Goal: Check status: Check status

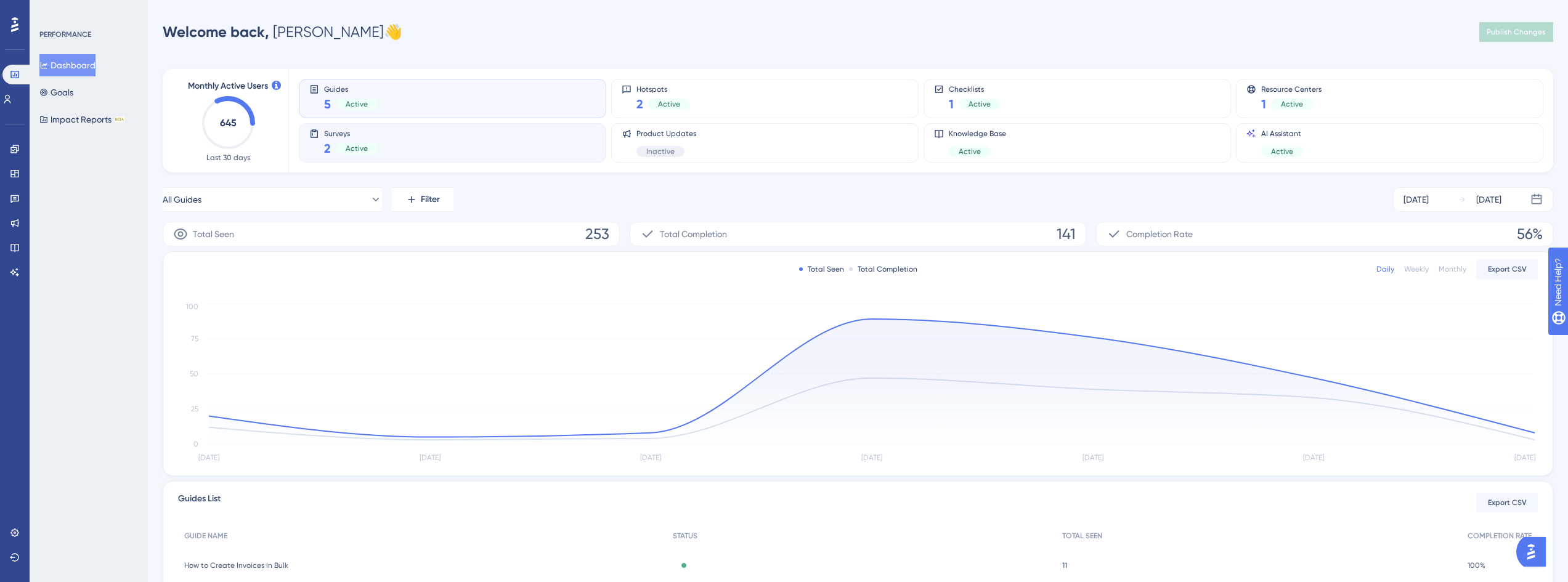
click at [389, 149] on div "Surveys 2 Active" at bounding box center [452, 143] width 287 height 29
click at [456, 88] on div "Guides 5 Active" at bounding box center [452, 98] width 287 height 29
click at [422, 146] on div "Surveys 2 Active" at bounding box center [452, 143] width 287 height 29
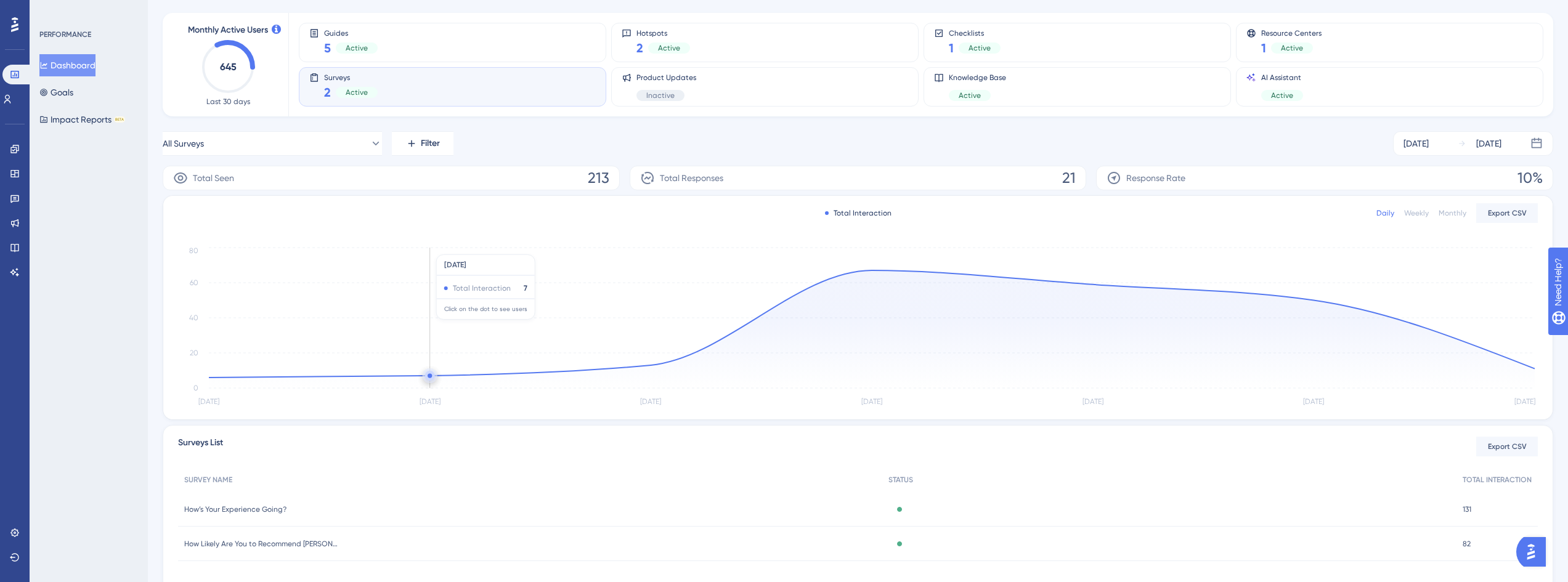
scroll to position [115, 0]
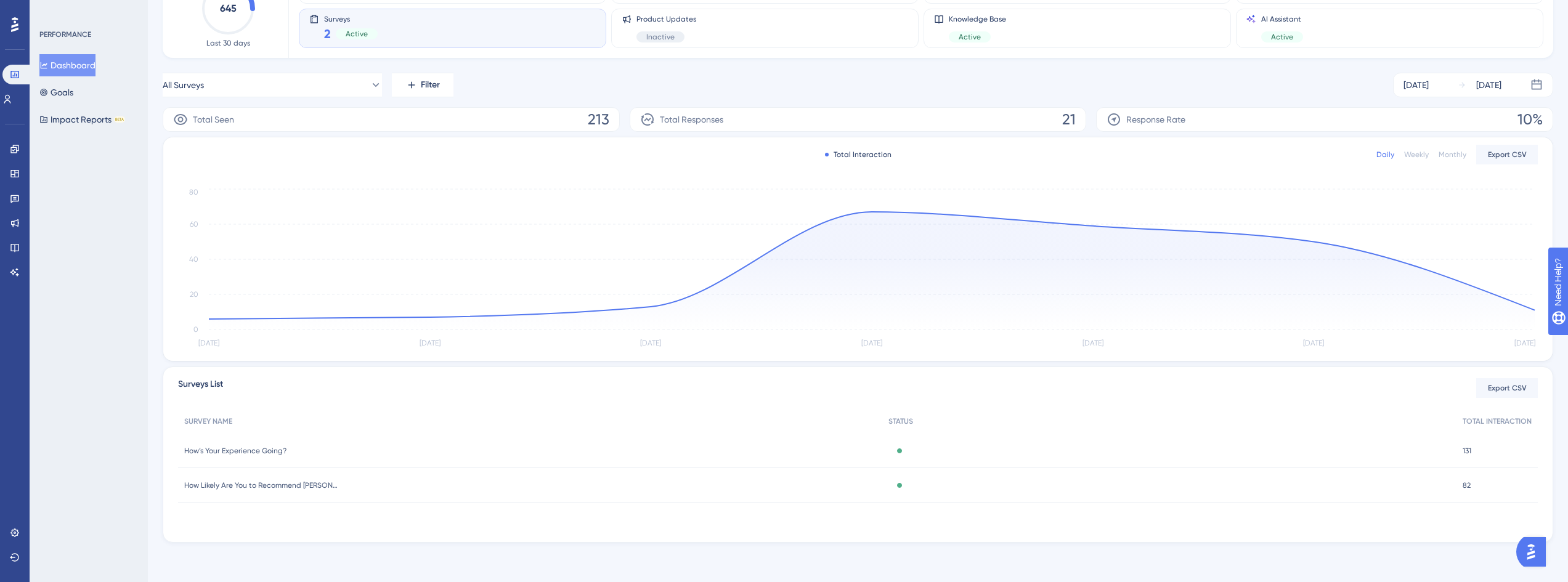
click at [269, 452] on span "How’s Your Experience Going?" at bounding box center [235, 451] width 102 height 10
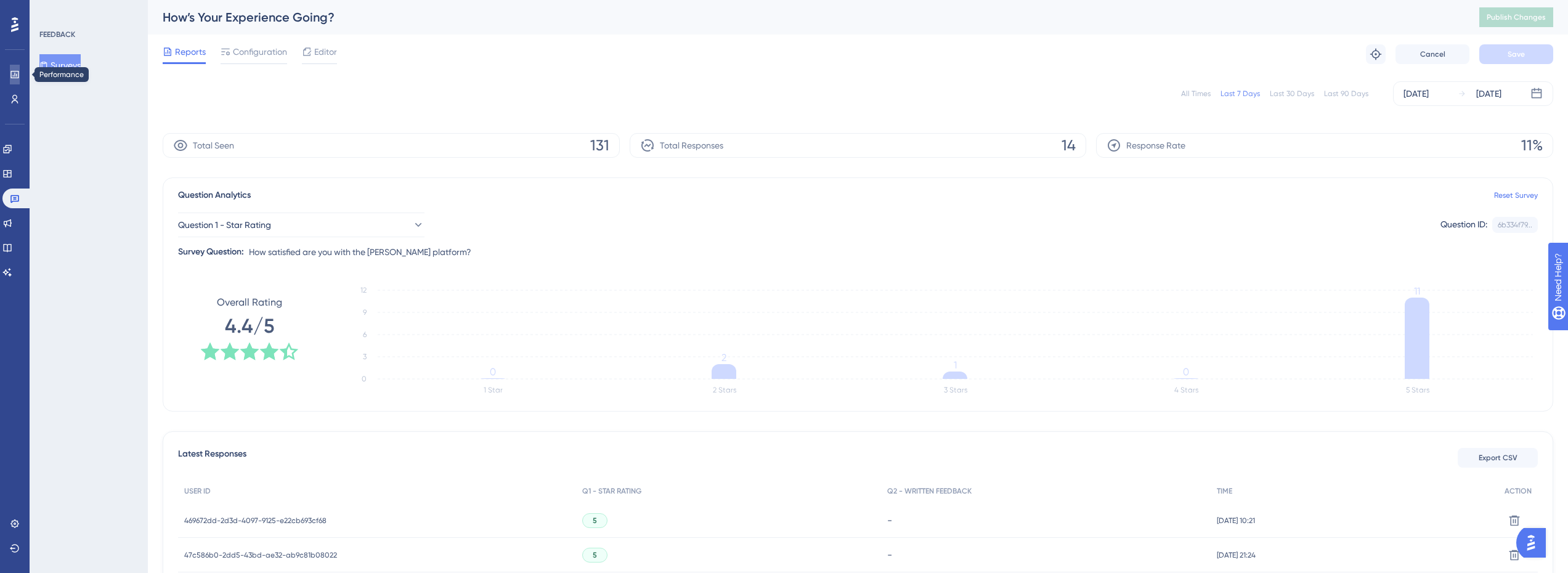
click at [10, 75] on link at bounding box center [15, 75] width 10 height 20
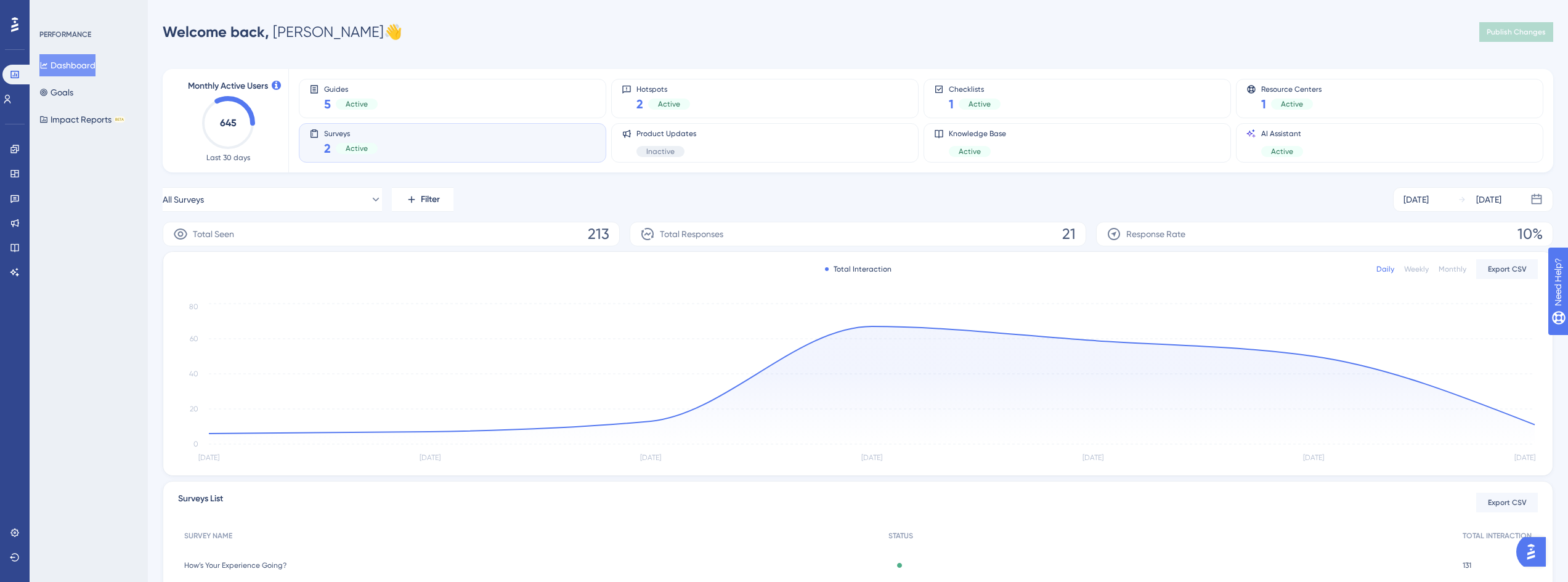
click at [436, 150] on div "Surveys 2 Active" at bounding box center [452, 143] width 287 height 29
click at [451, 99] on div "Guides 5 Active" at bounding box center [452, 98] width 287 height 29
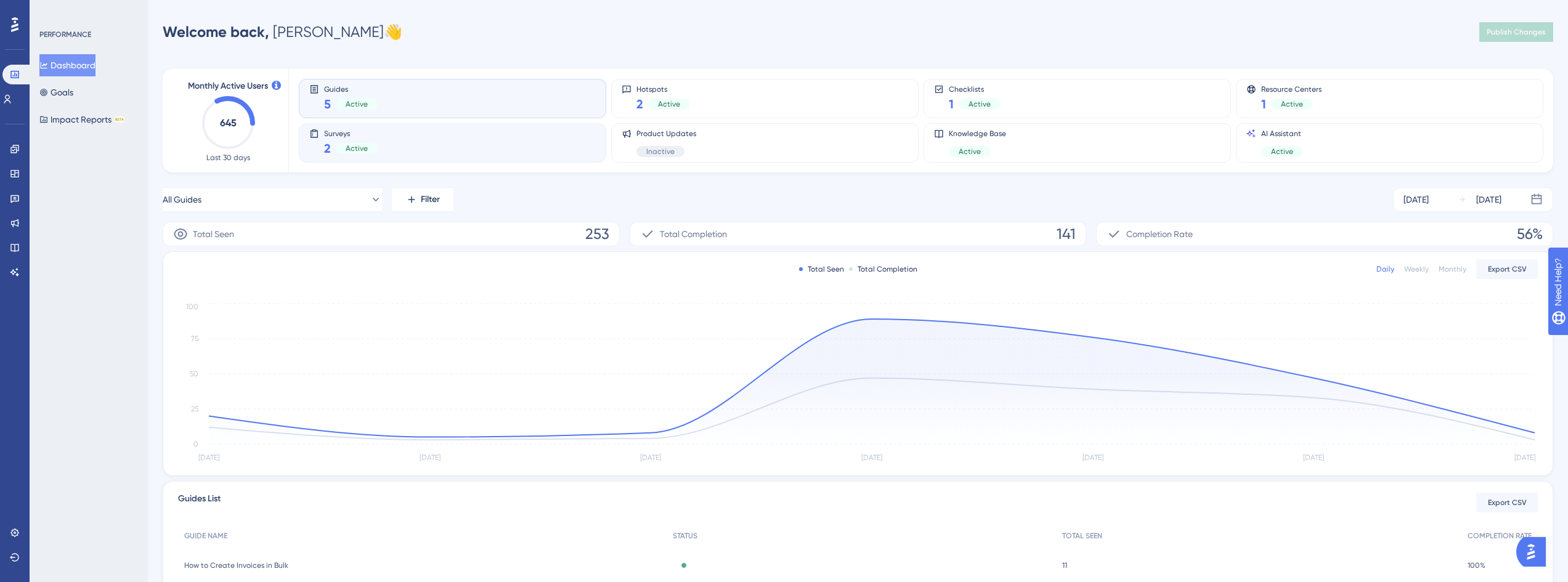
click at [423, 149] on div "Surveys 2 Active" at bounding box center [452, 143] width 287 height 29
click at [466, 126] on div "Surveys 2 Active" at bounding box center [452, 143] width 307 height 39
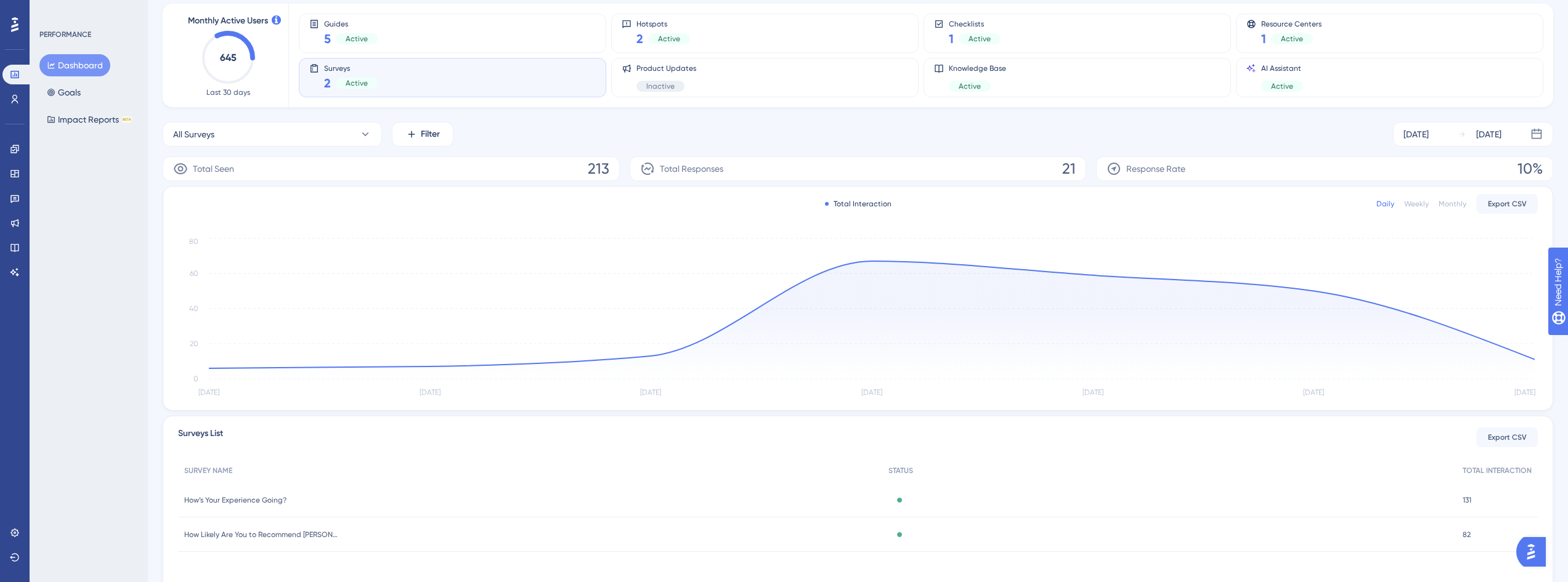
scroll to position [115, 0]
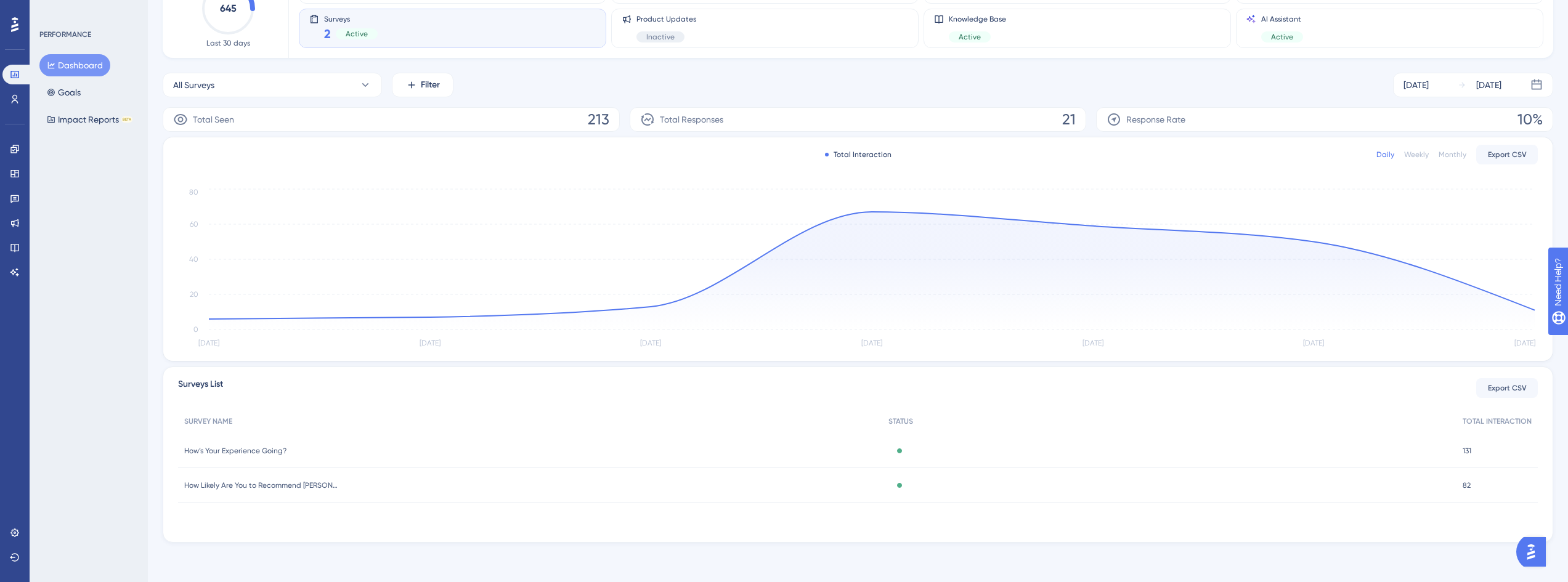
click at [233, 488] on span "How Likely Are You to Recommend Crosby?" at bounding box center [261, 485] width 154 height 10
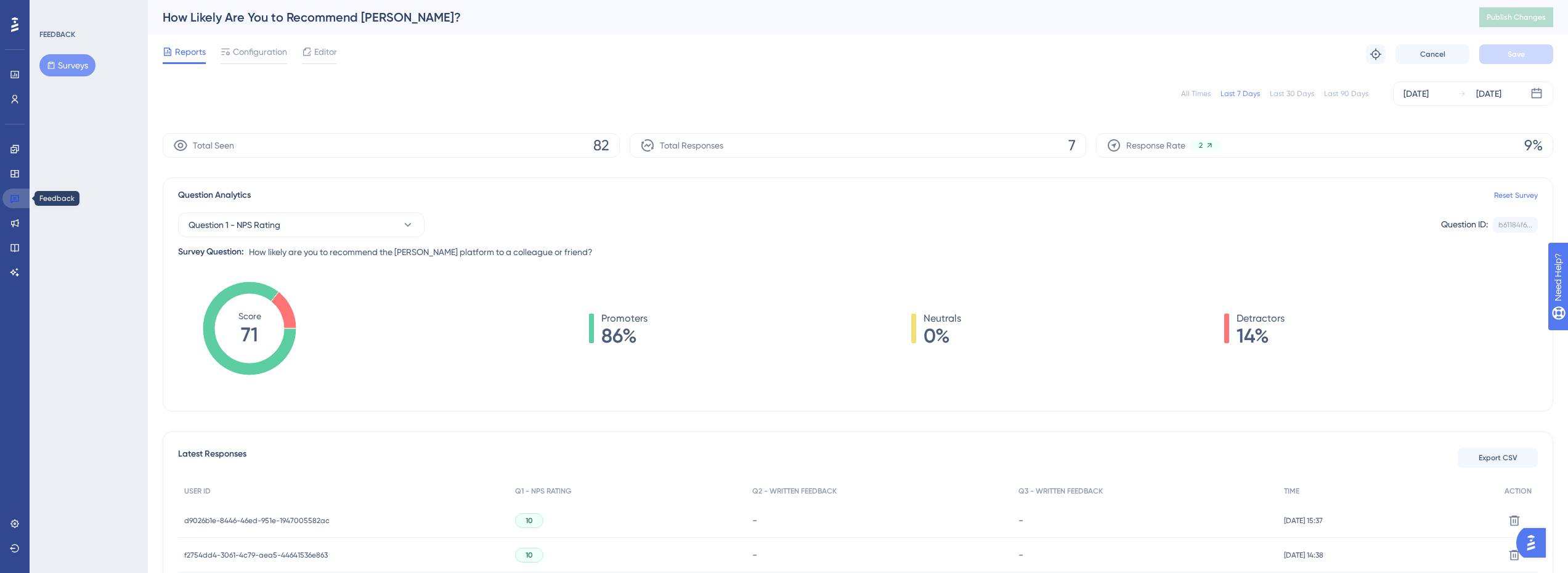
click at [21, 200] on link at bounding box center [17, 198] width 30 height 20
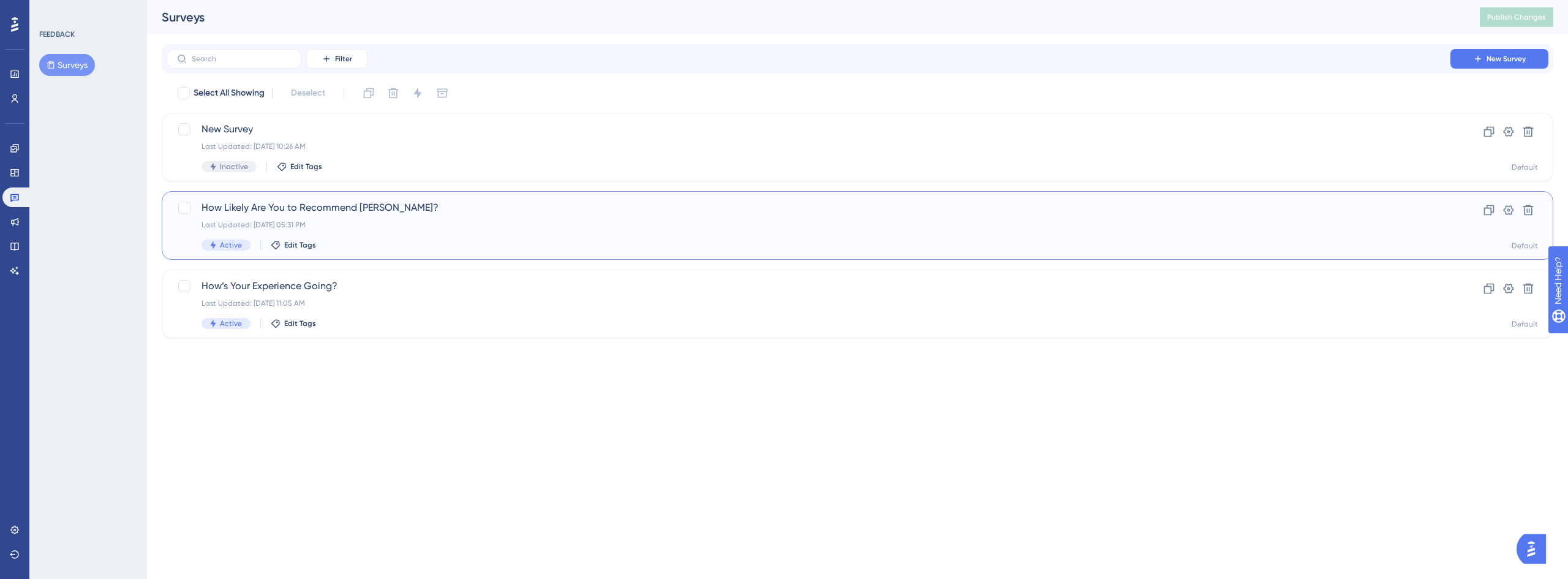
click at [386, 218] on div "How Likely Are You to Recommend Crosby? Last Updated: Sep 01 2025, 05:31 PM Act…" at bounding box center [808, 226] width 1214 height 51
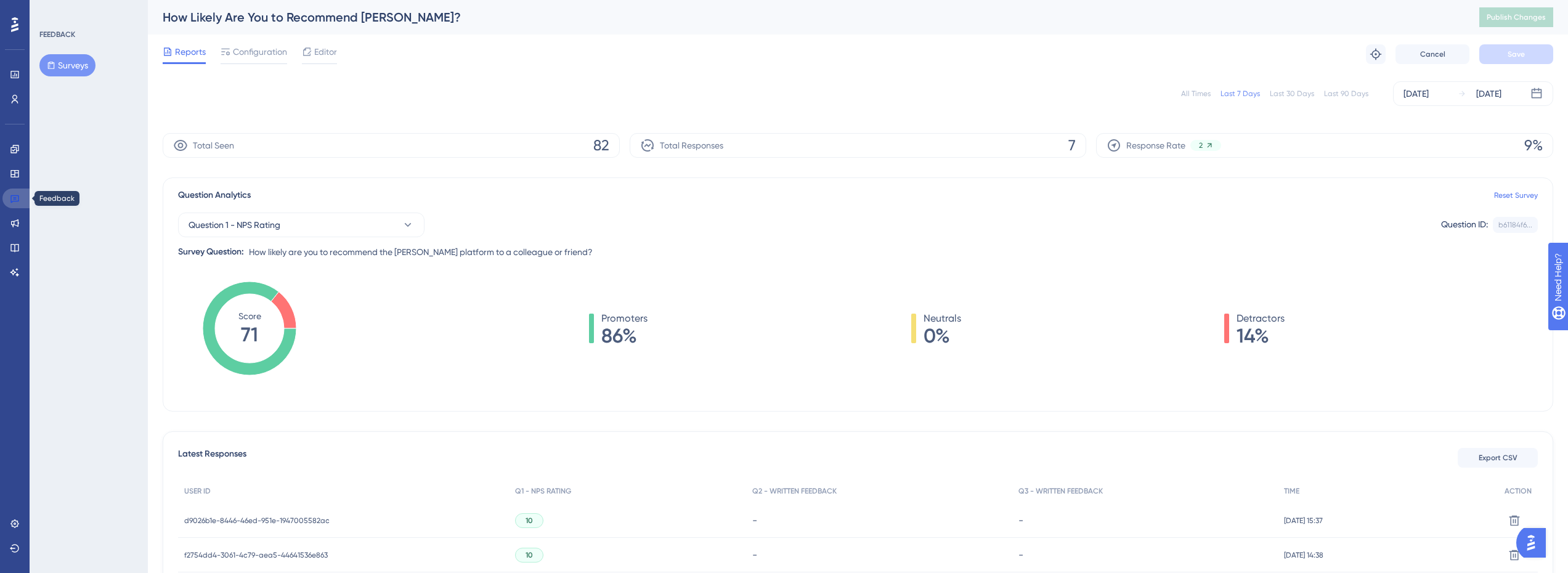
click at [18, 198] on icon at bounding box center [15, 198] width 10 height 10
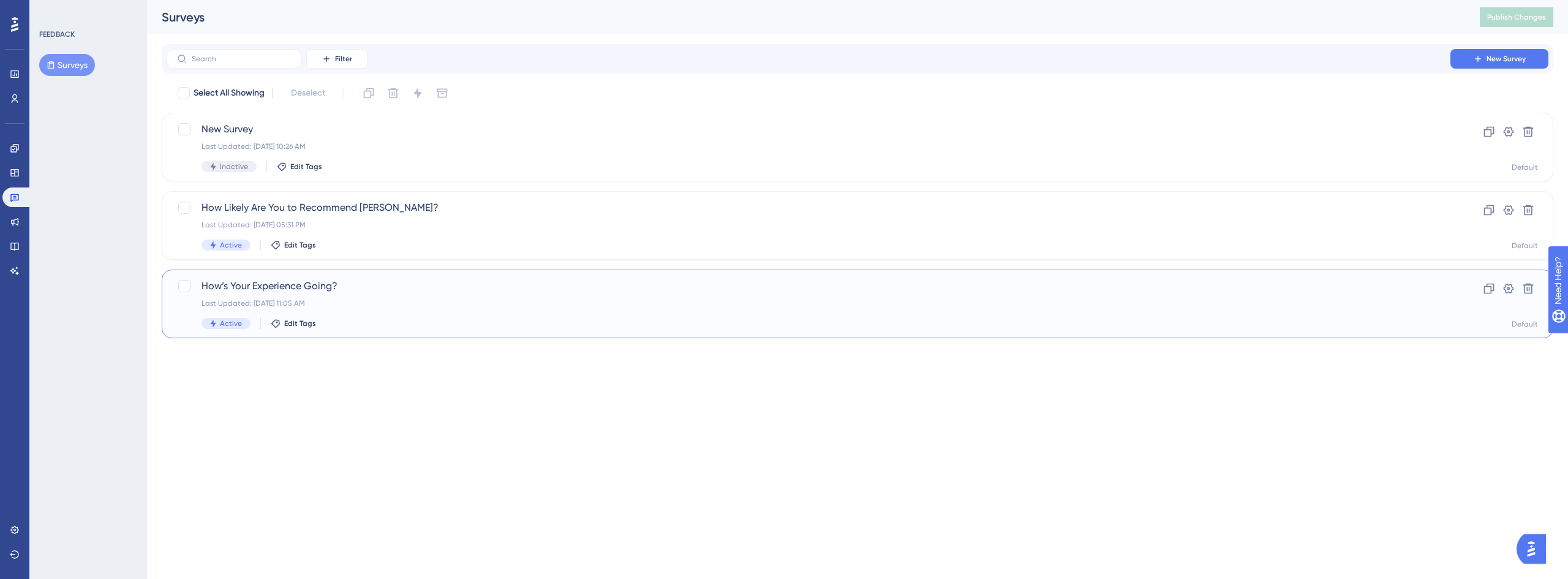
click at [397, 312] on div "How’s Your Experience Going? Last Updated: Aug 29 2025, 11:05 AM Active Edit Ta…" at bounding box center [808, 304] width 1214 height 51
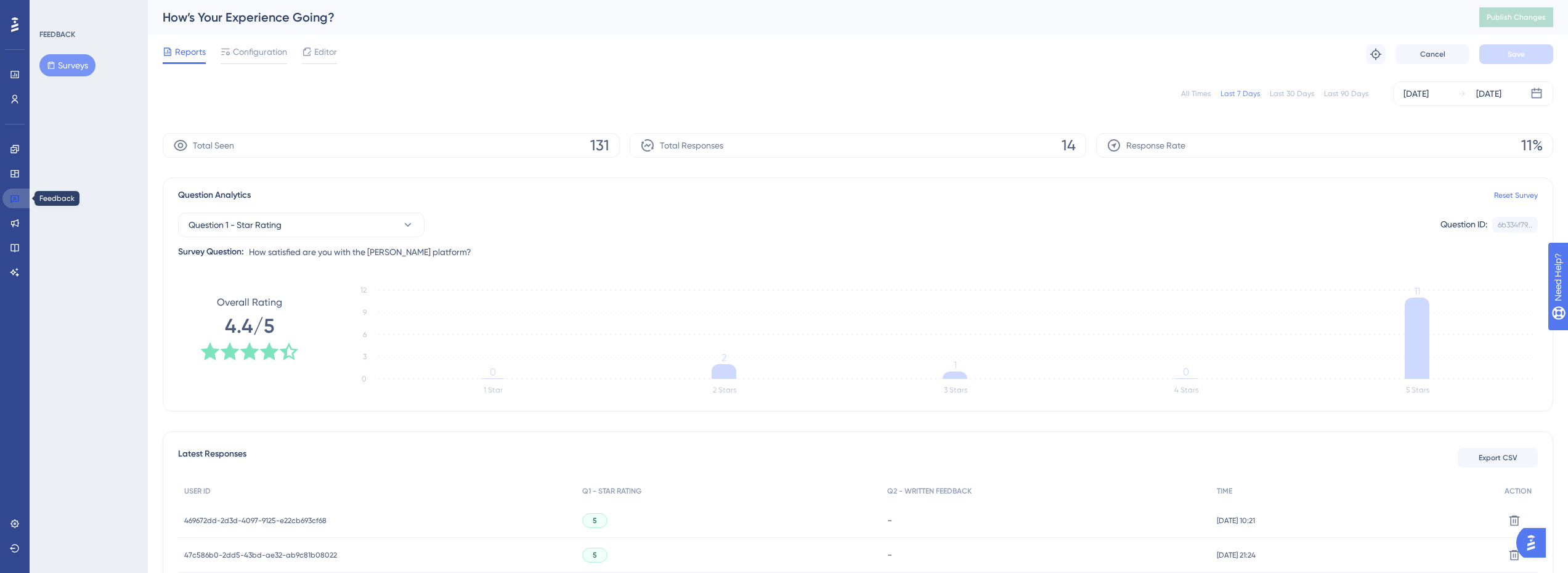
click at [11, 198] on icon at bounding box center [15, 198] width 10 height 10
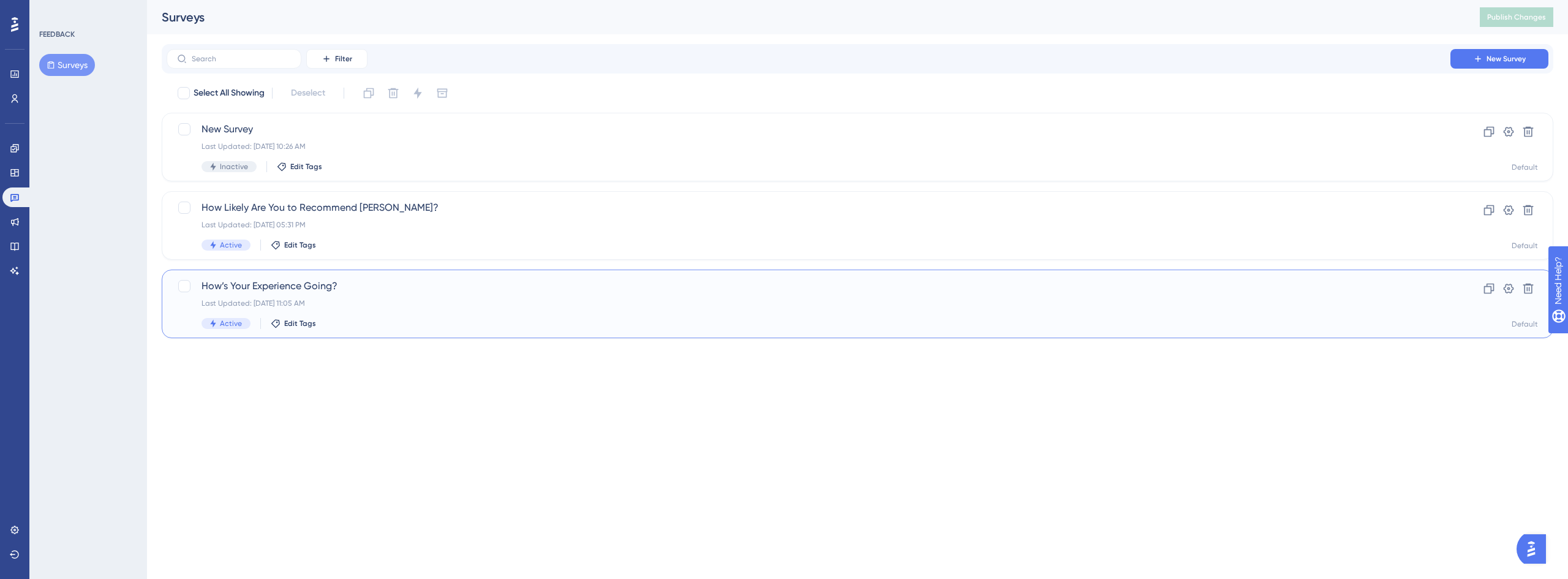
click at [305, 300] on div "Last Updated: Aug 29 2025, 11:05 AM" at bounding box center [808, 303] width 1214 height 10
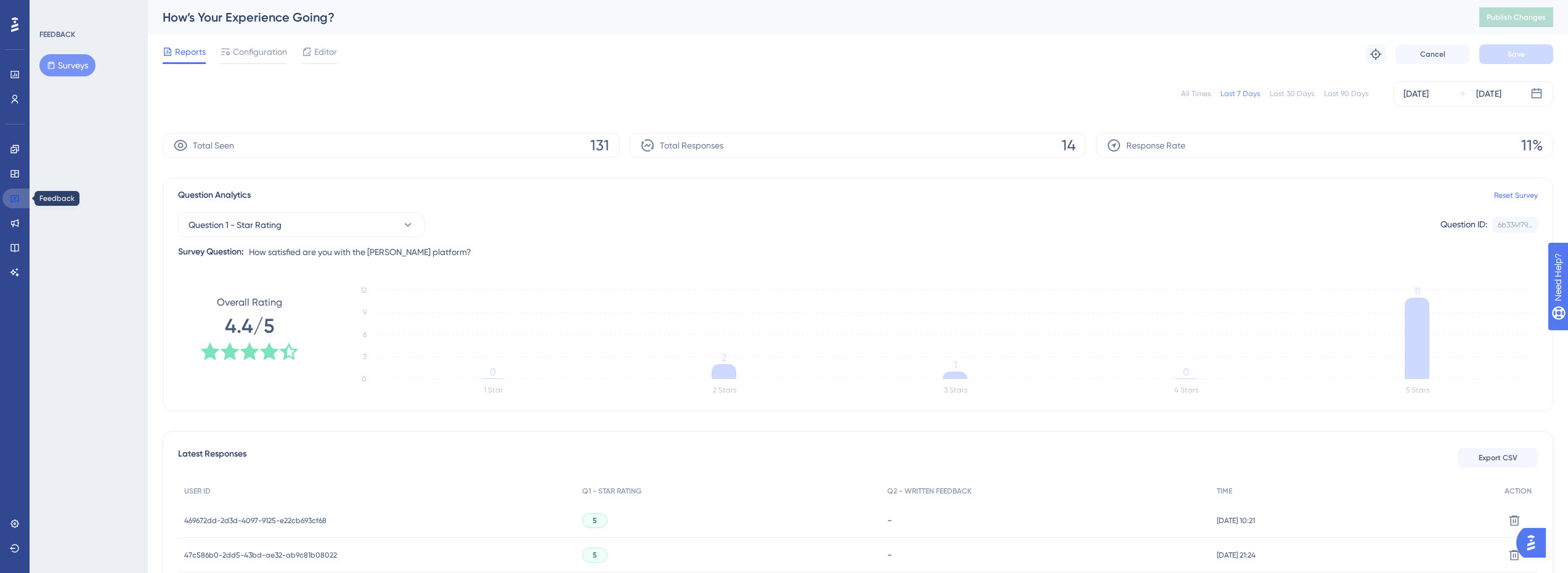
click at [12, 199] on icon at bounding box center [15, 198] width 10 height 10
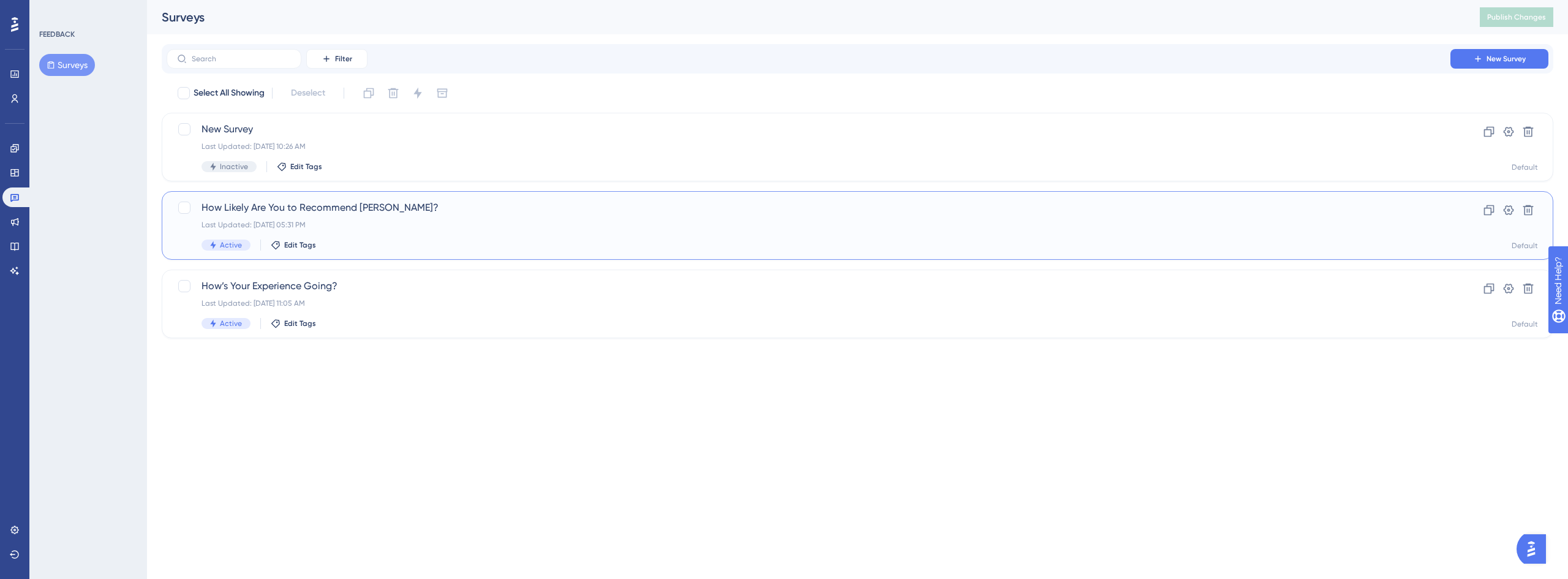
click at [416, 237] on div "How Likely Are You to Recommend Crosby? Last Updated: Sep 01 2025, 05:31 PM Act…" at bounding box center [808, 226] width 1214 height 51
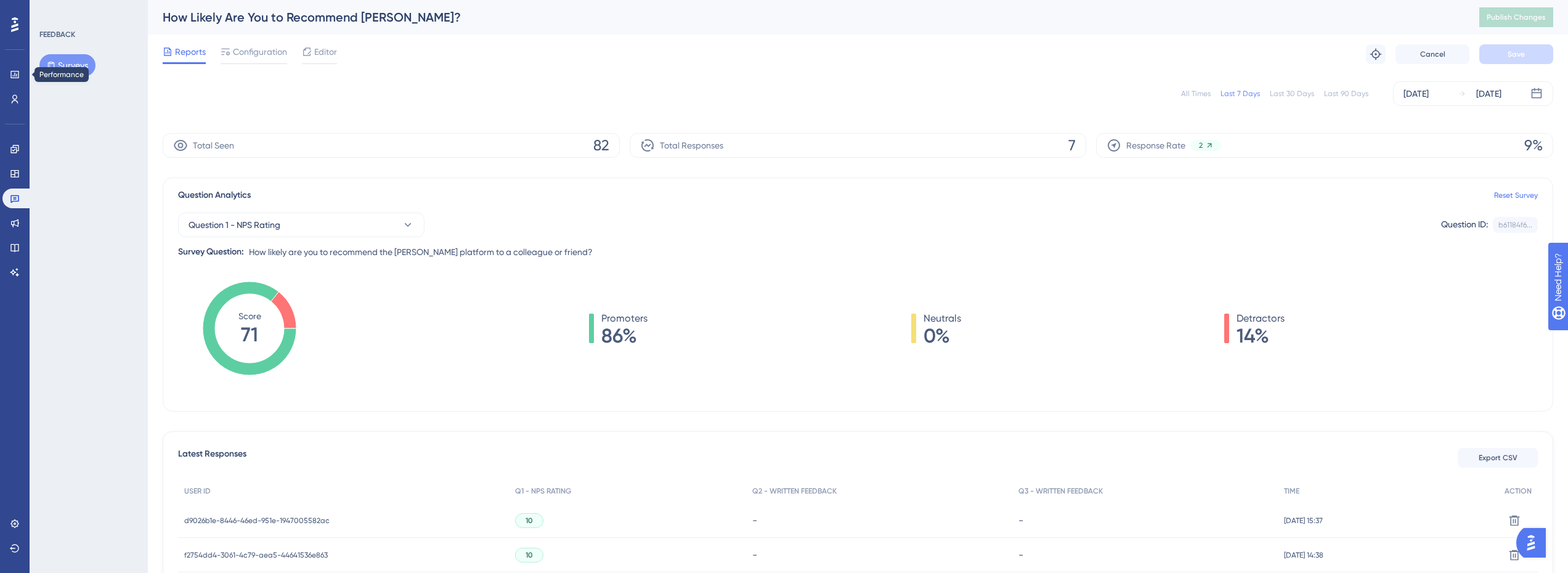
click at [15, 63] on div "Performance Users" at bounding box center [15, 71] width 25 height 75
click at [13, 75] on icon at bounding box center [15, 74] width 8 height 7
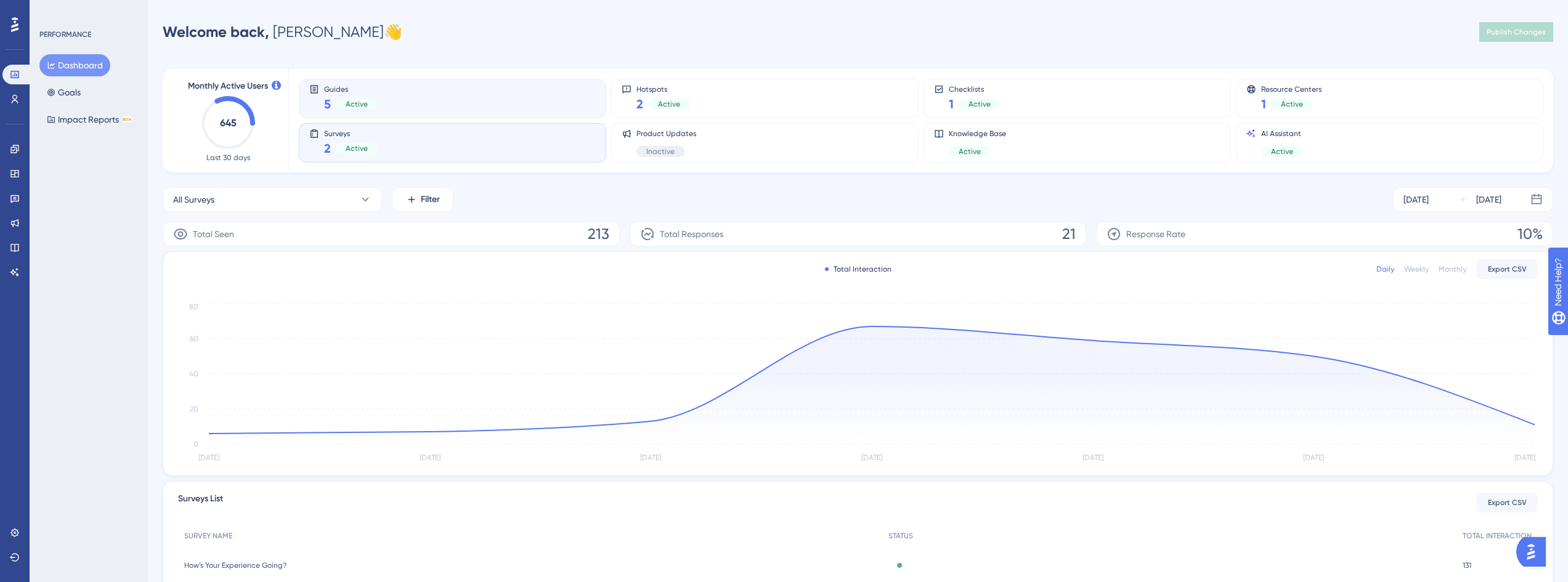
click at [483, 106] on div "Guides 5 Active" at bounding box center [452, 98] width 287 height 29
click at [480, 141] on div "Surveys 2 Active" at bounding box center [452, 143] width 287 height 29
click at [19, 195] on icon at bounding box center [15, 199] width 9 height 8
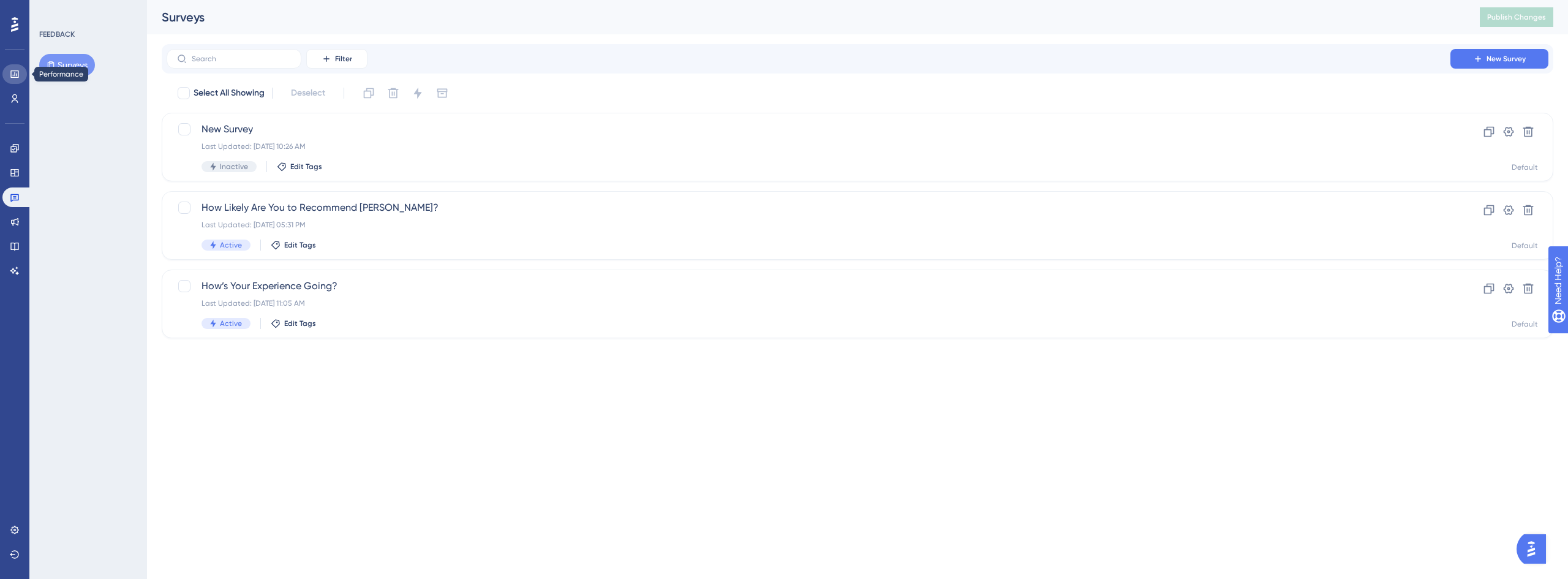
click at [10, 64] on link at bounding box center [15, 74] width 24 height 20
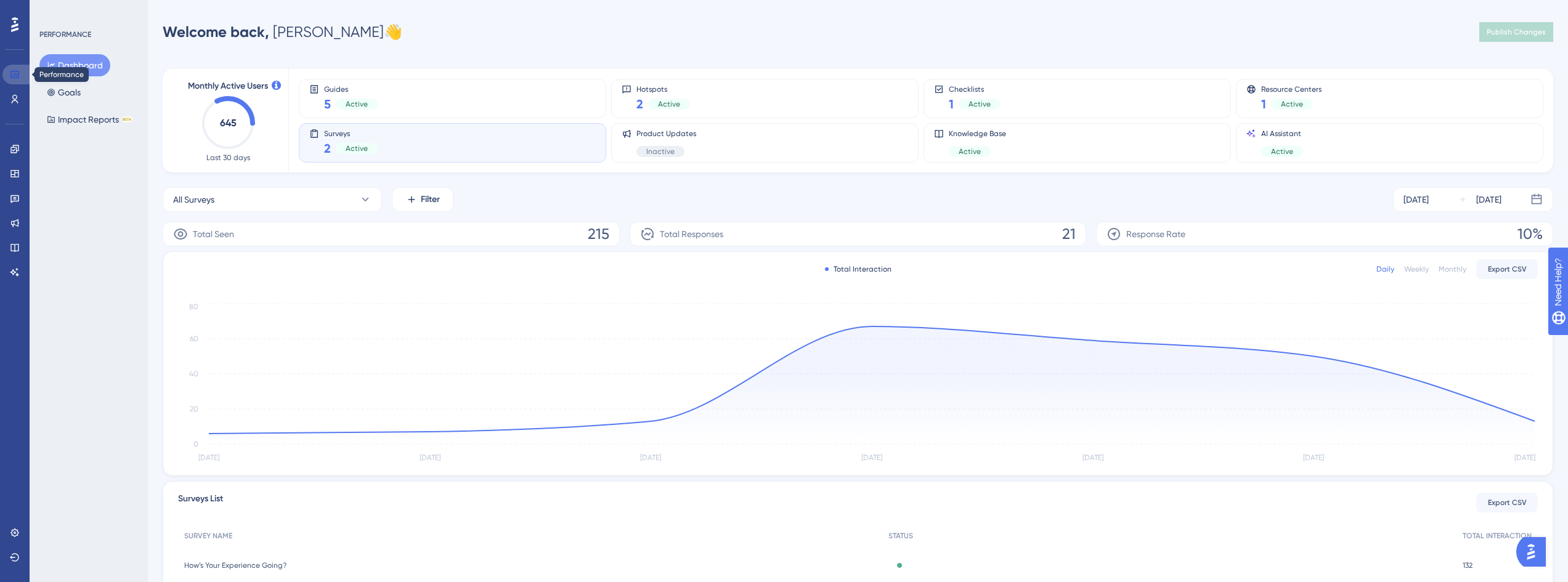
click at [19, 68] on link at bounding box center [17, 75] width 30 height 20
click at [393, 147] on div "Surveys 2 Active" at bounding box center [452, 143] width 287 height 29
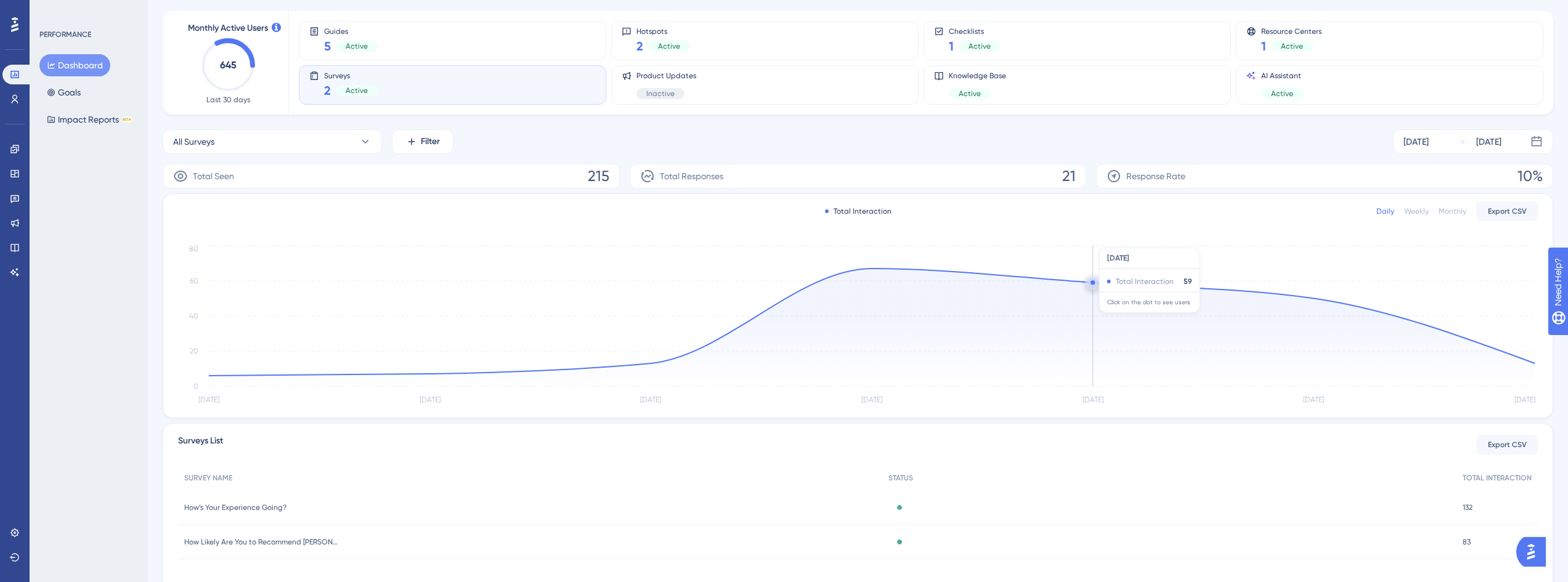
scroll to position [115, 0]
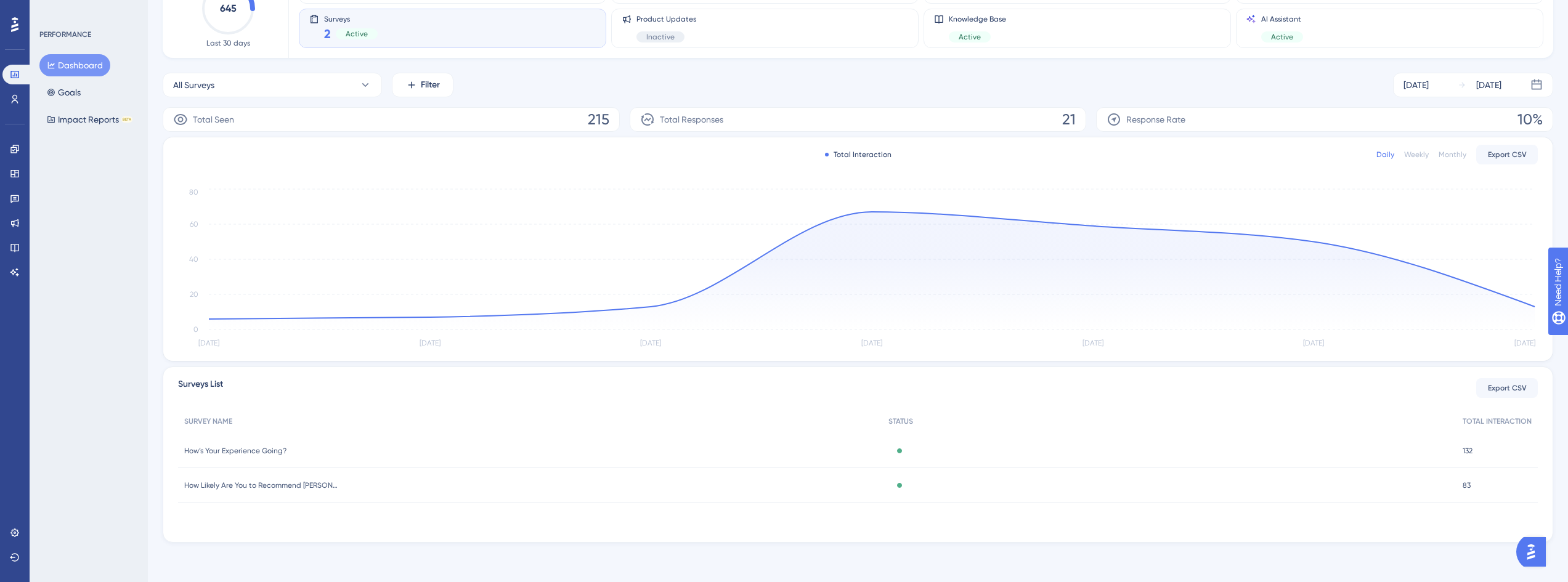
click at [269, 452] on span "How’s Your Experience Going?" at bounding box center [235, 451] width 102 height 10
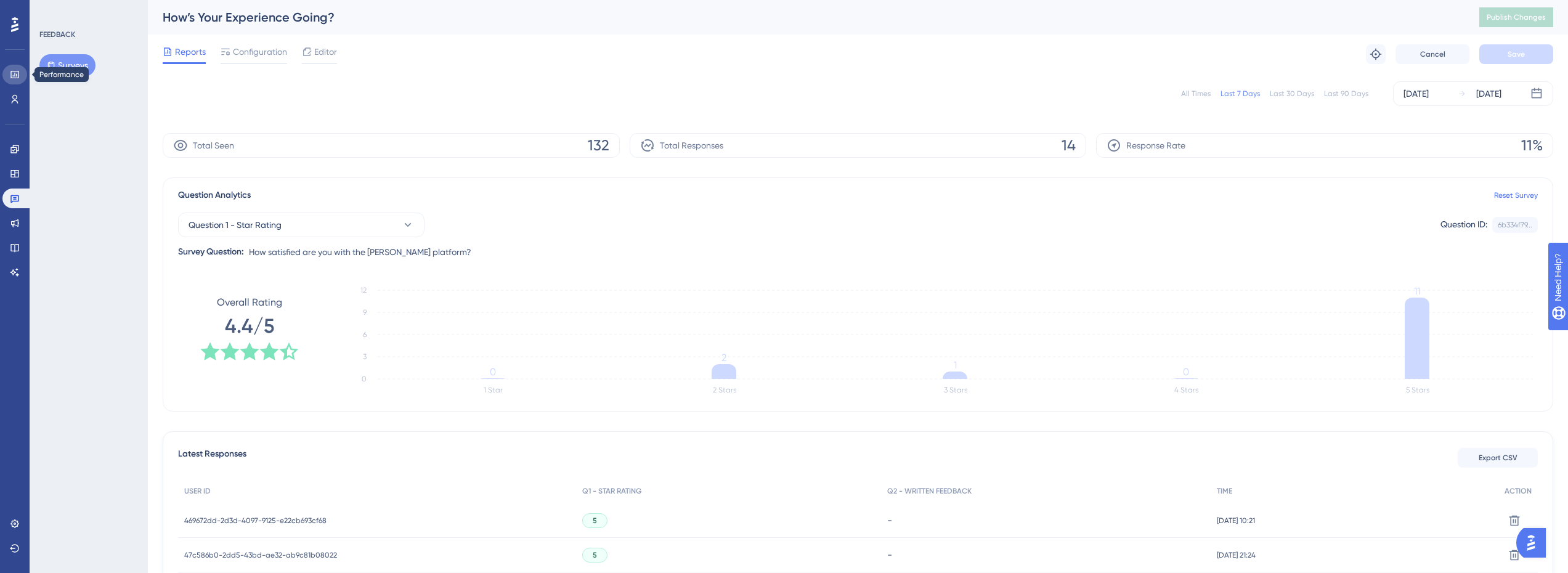
click at [16, 66] on link at bounding box center [15, 75] width 25 height 20
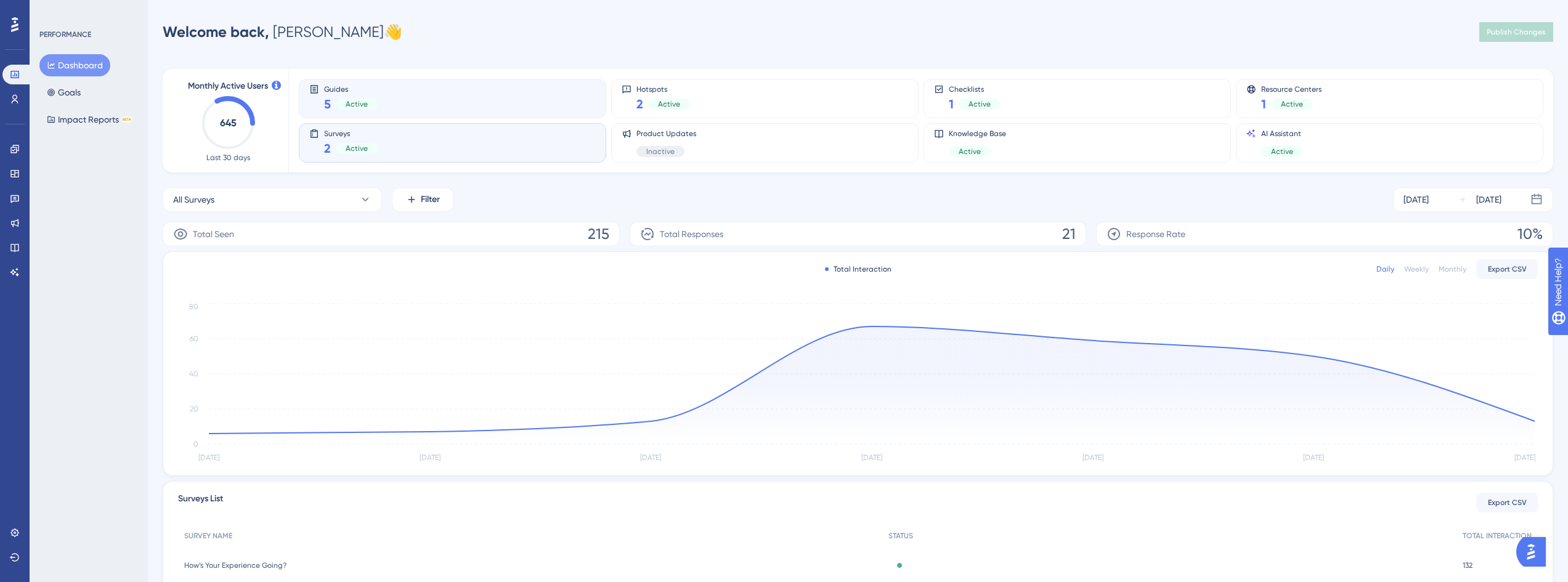
click at [421, 105] on div "Guides 5 Active" at bounding box center [452, 98] width 287 height 29
click at [413, 136] on div "Surveys 2 Active" at bounding box center [452, 143] width 287 height 29
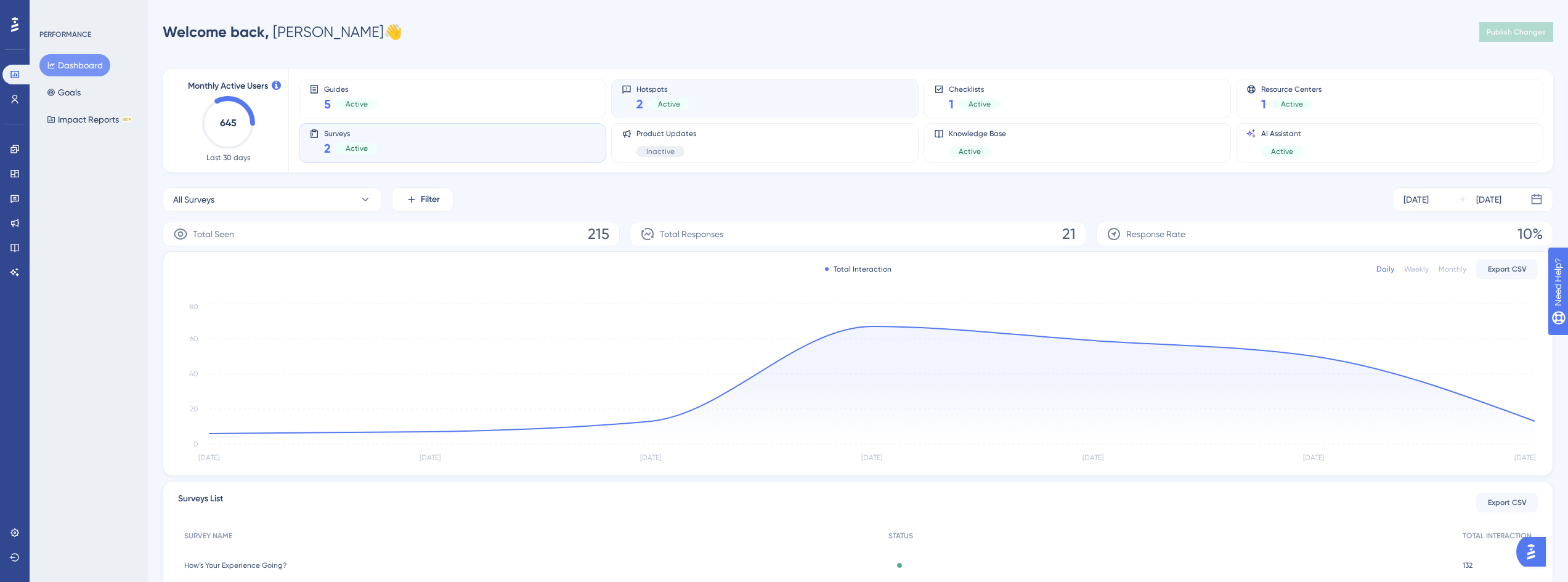
click at [790, 106] on div "Hotspots 2 Active" at bounding box center [765, 98] width 287 height 29
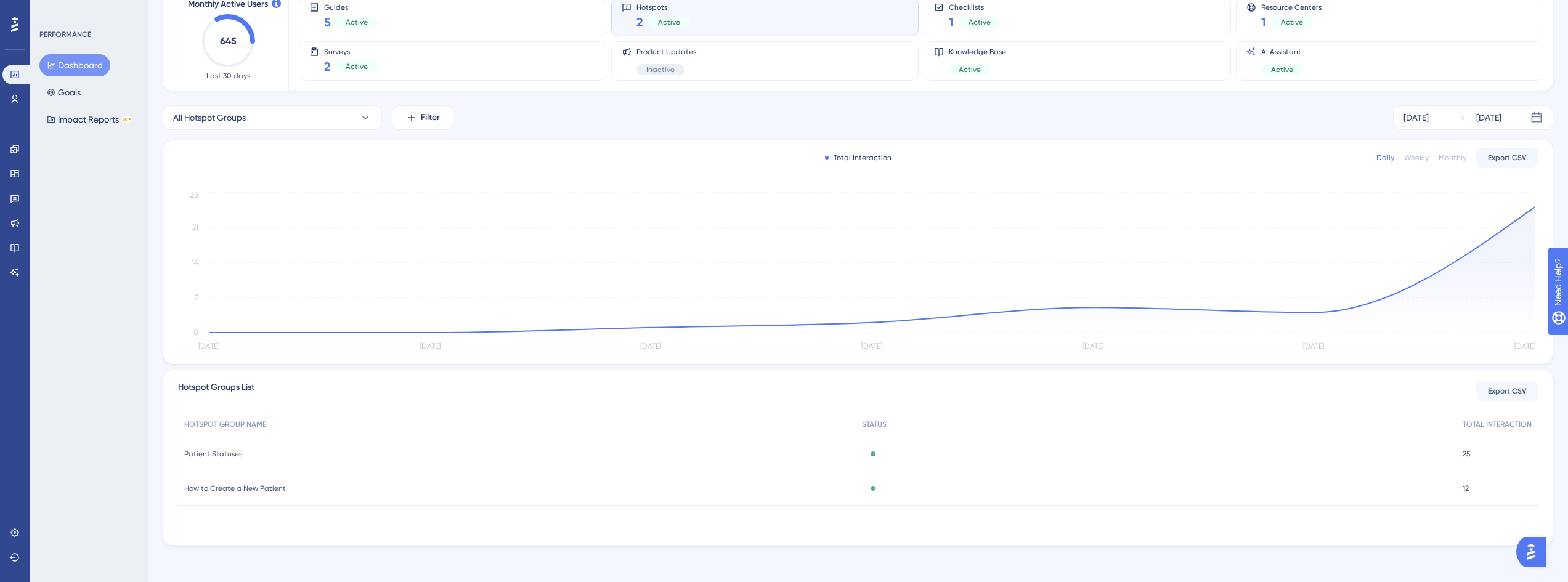
scroll to position [85, 0]
click at [225, 454] on span "Patient Statuses" at bounding box center [213, 451] width 58 height 10
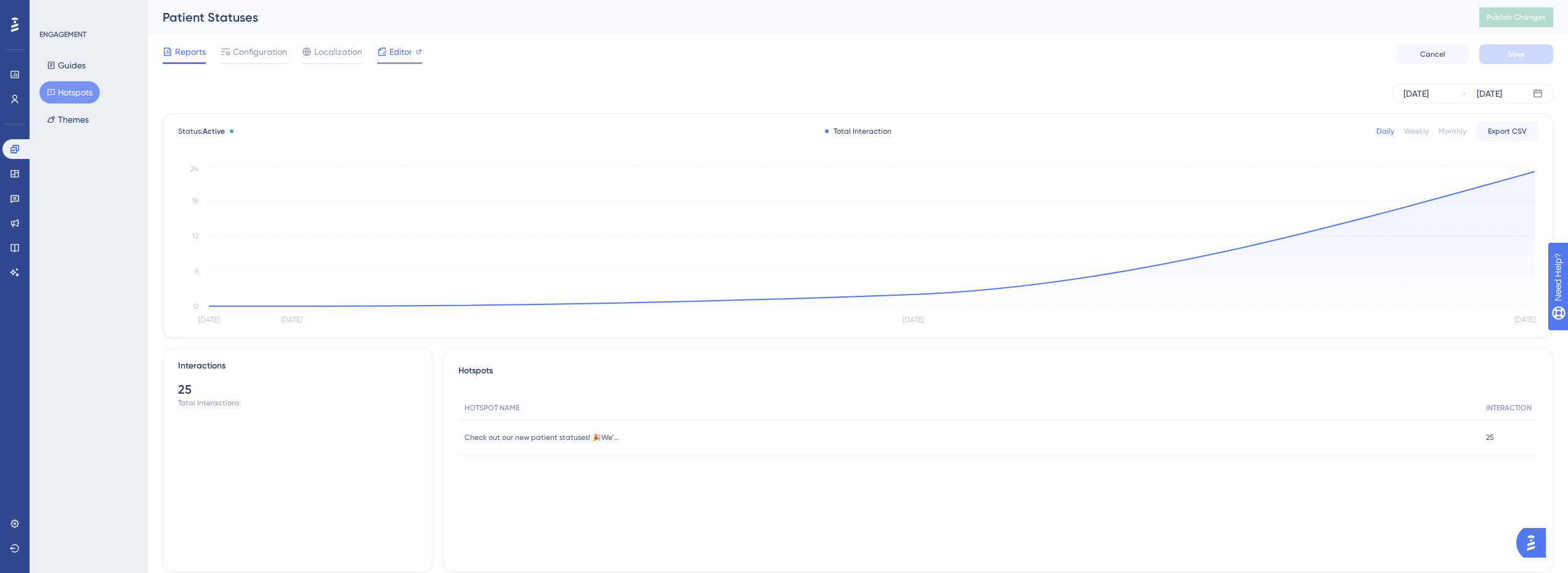
click at [401, 56] on span "Editor" at bounding box center [401, 52] width 23 height 15
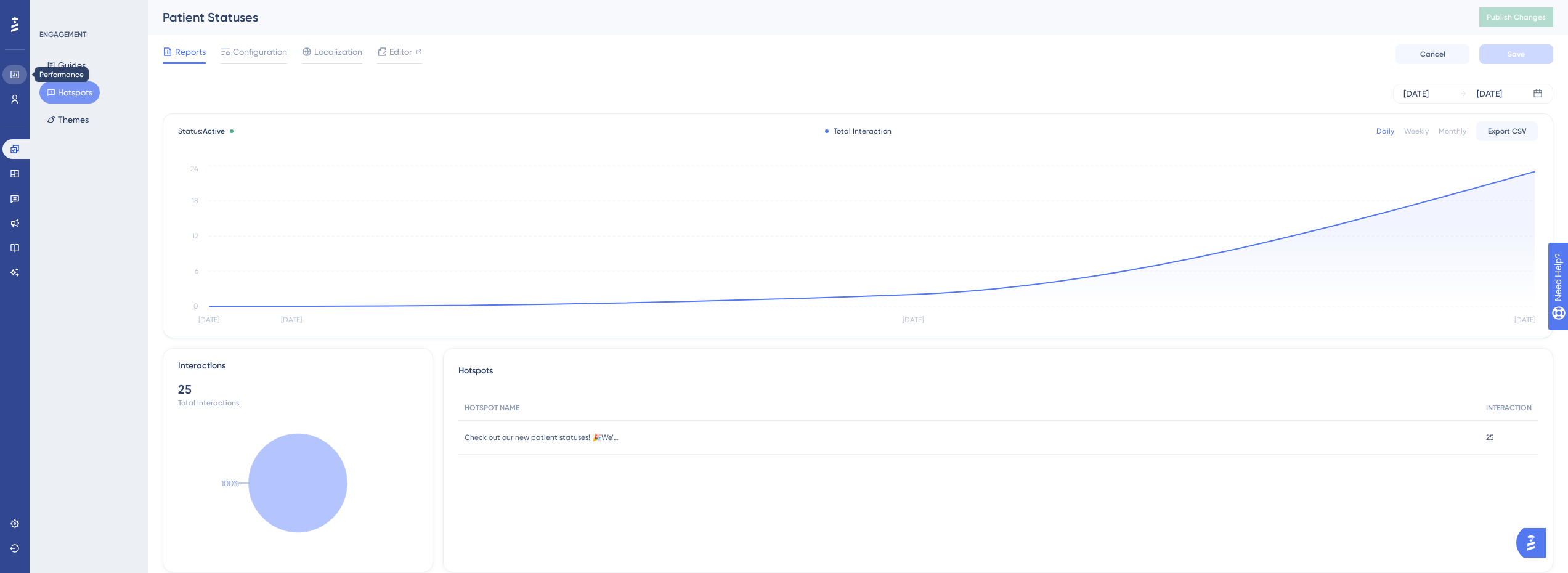
click at [25, 70] on link at bounding box center [15, 75] width 25 height 20
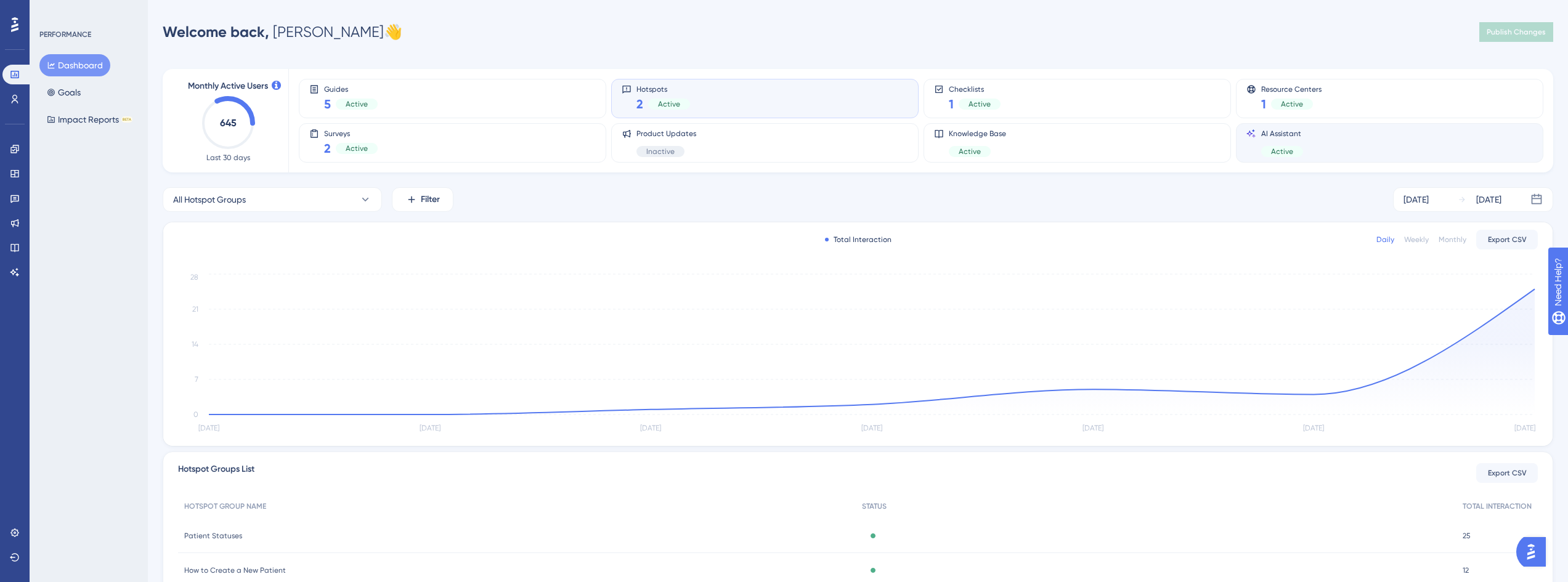
click at [1316, 142] on div "AI Assistant Active" at bounding box center [1390, 143] width 287 height 29
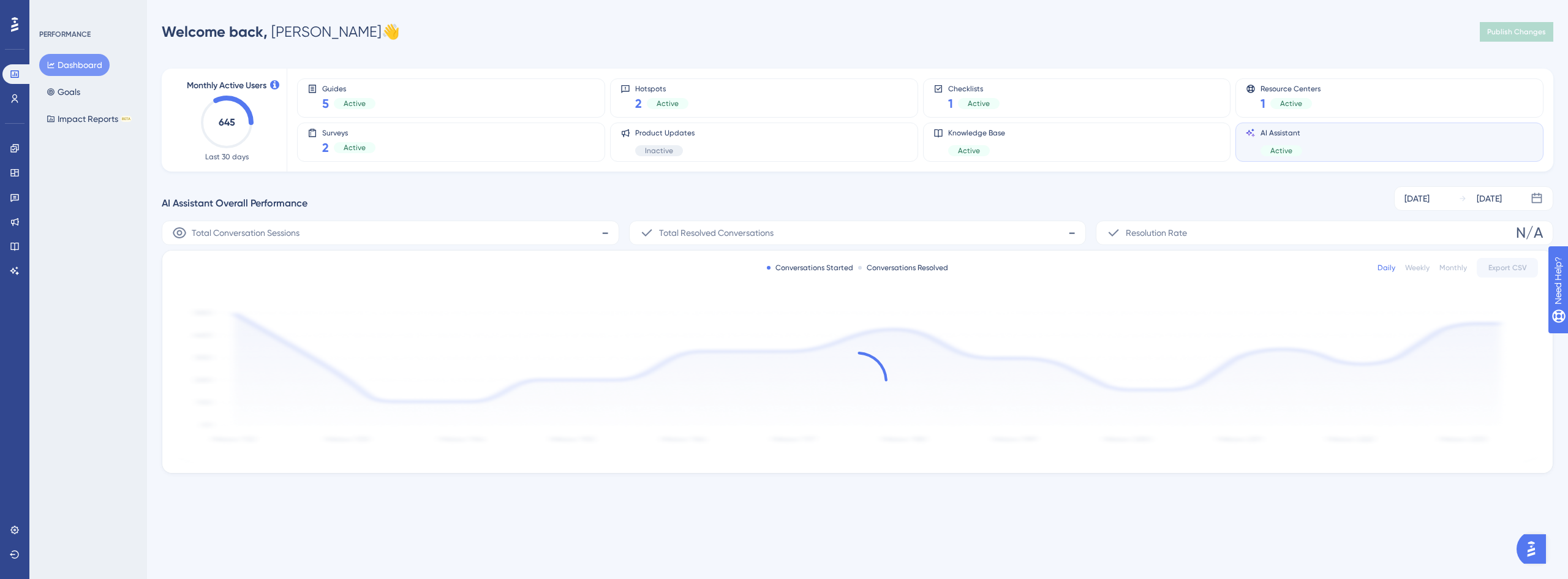
click at [1, 276] on div "Performance Users Engagement Widgets Feedback Product Updates Knowledge Base AI…" at bounding box center [15, 290] width 29 height 579
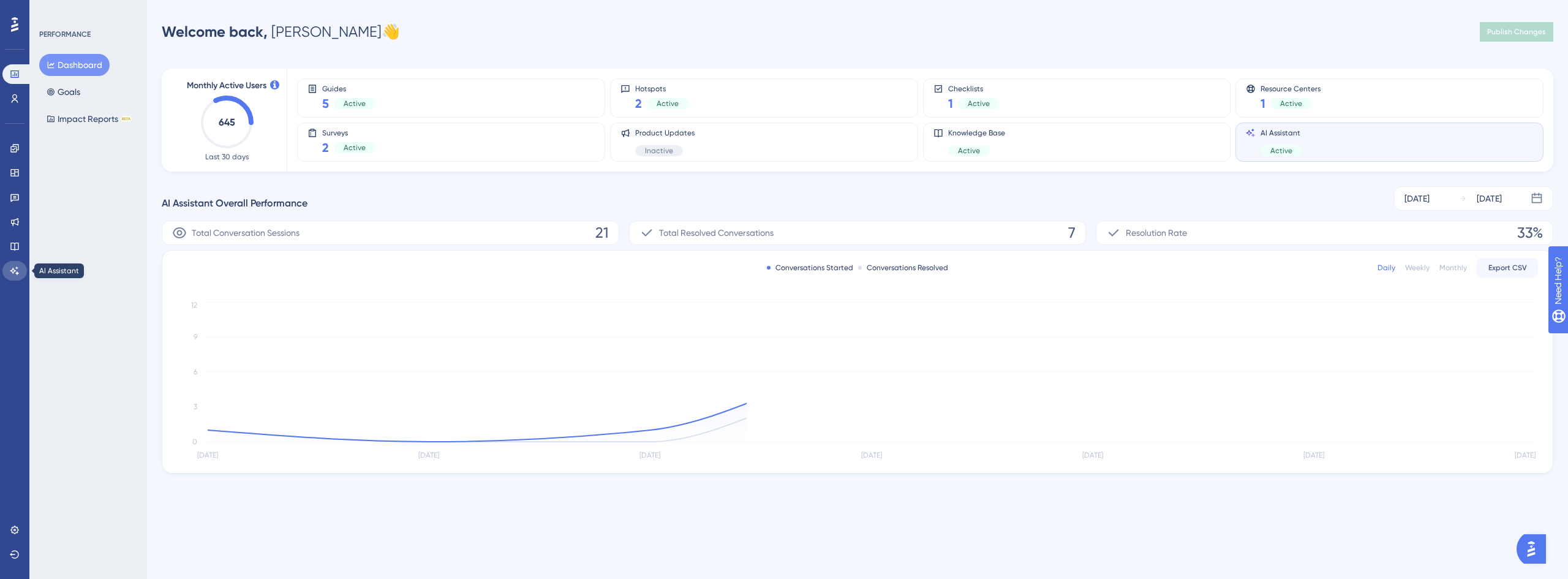
click at [9, 273] on link at bounding box center [15, 271] width 24 height 20
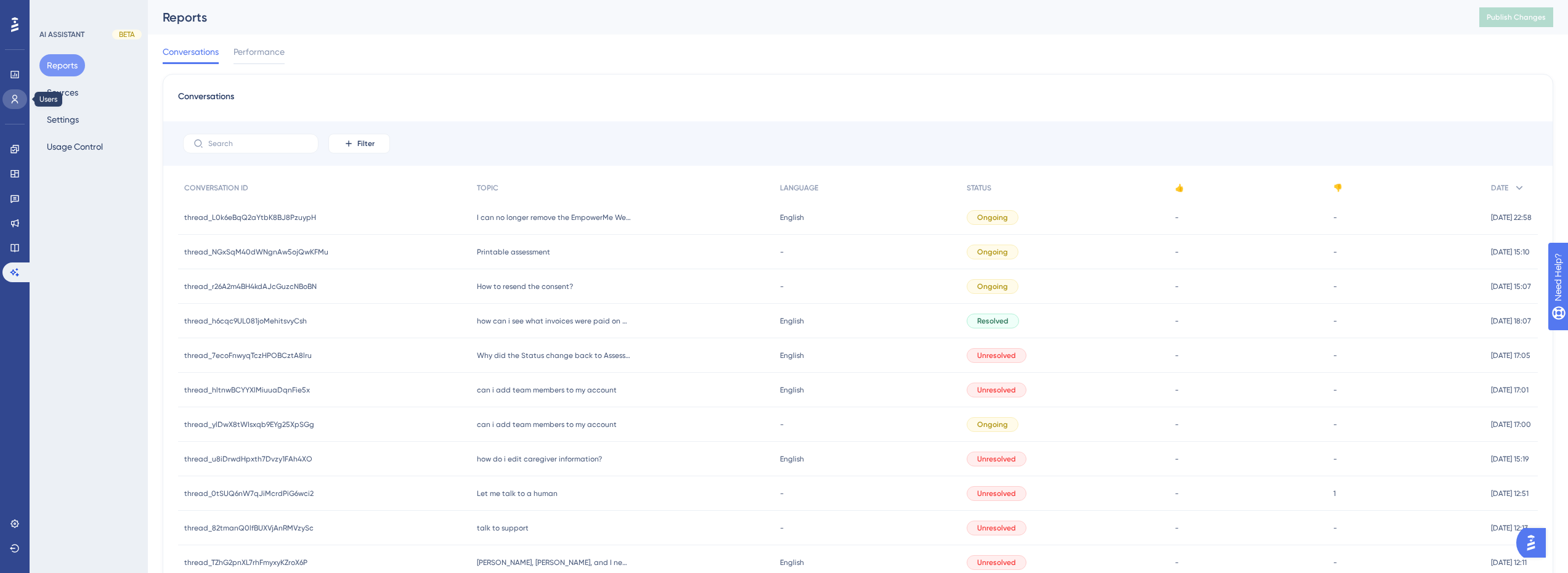
click at [10, 96] on icon at bounding box center [15, 99] width 10 height 10
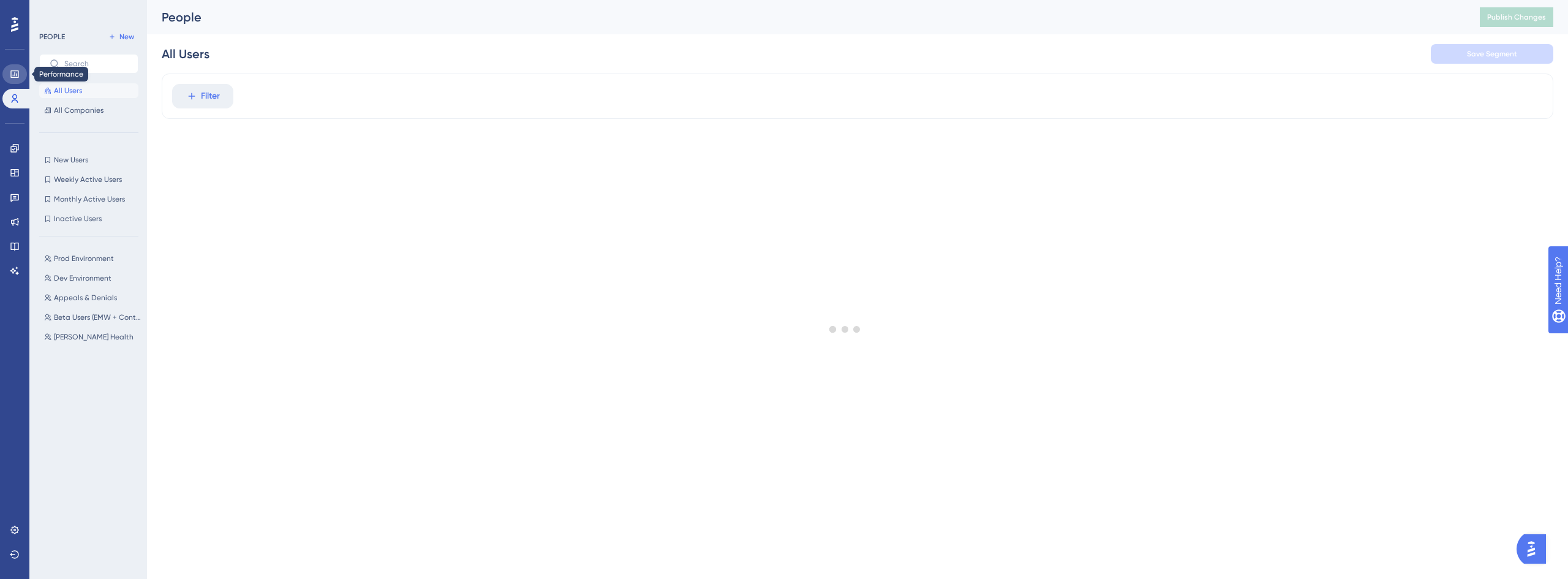
click at [16, 68] on link at bounding box center [15, 74] width 24 height 20
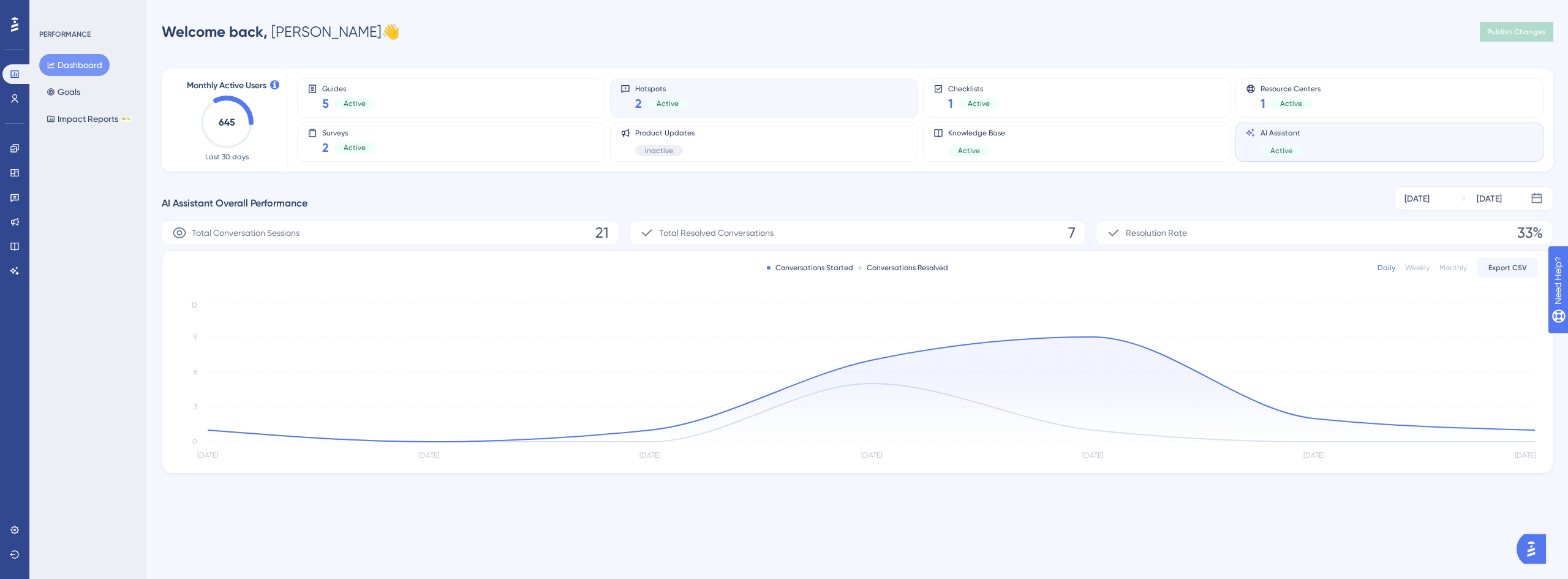
click at [727, 104] on div "Hotspots 2 Active" at bounding box center [764, 98] width 288 height 29
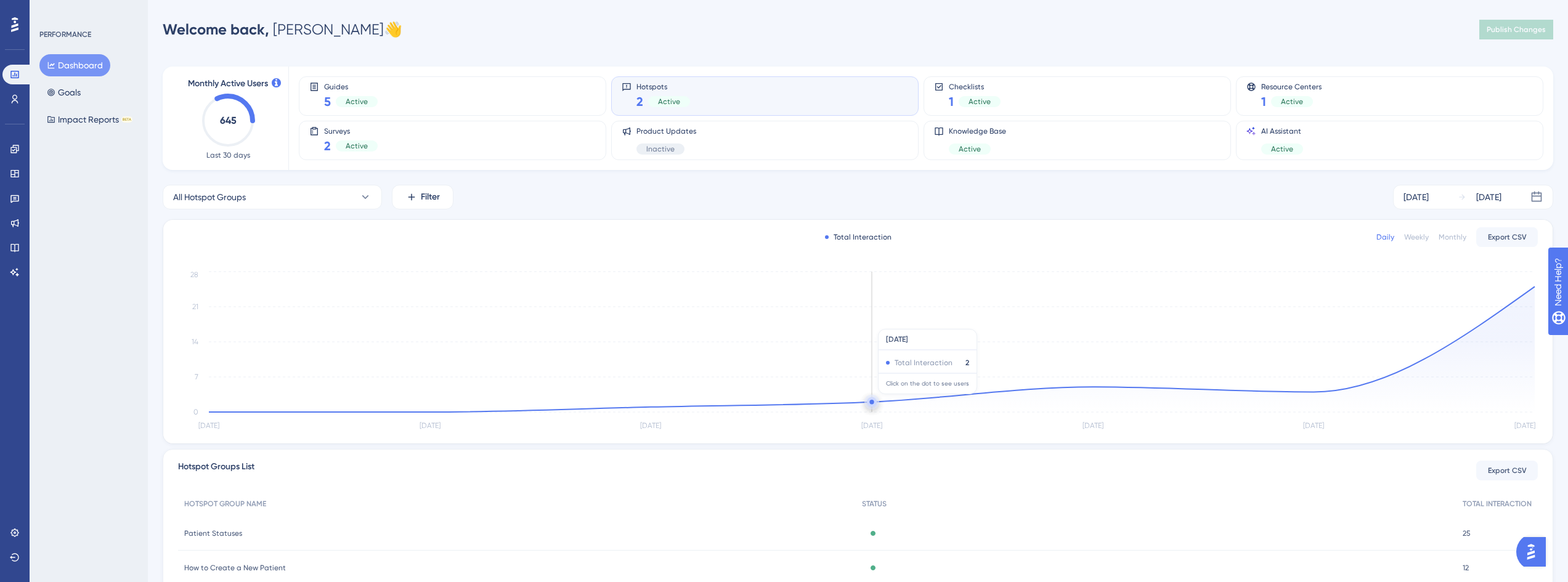
scroll to position [85, 0]
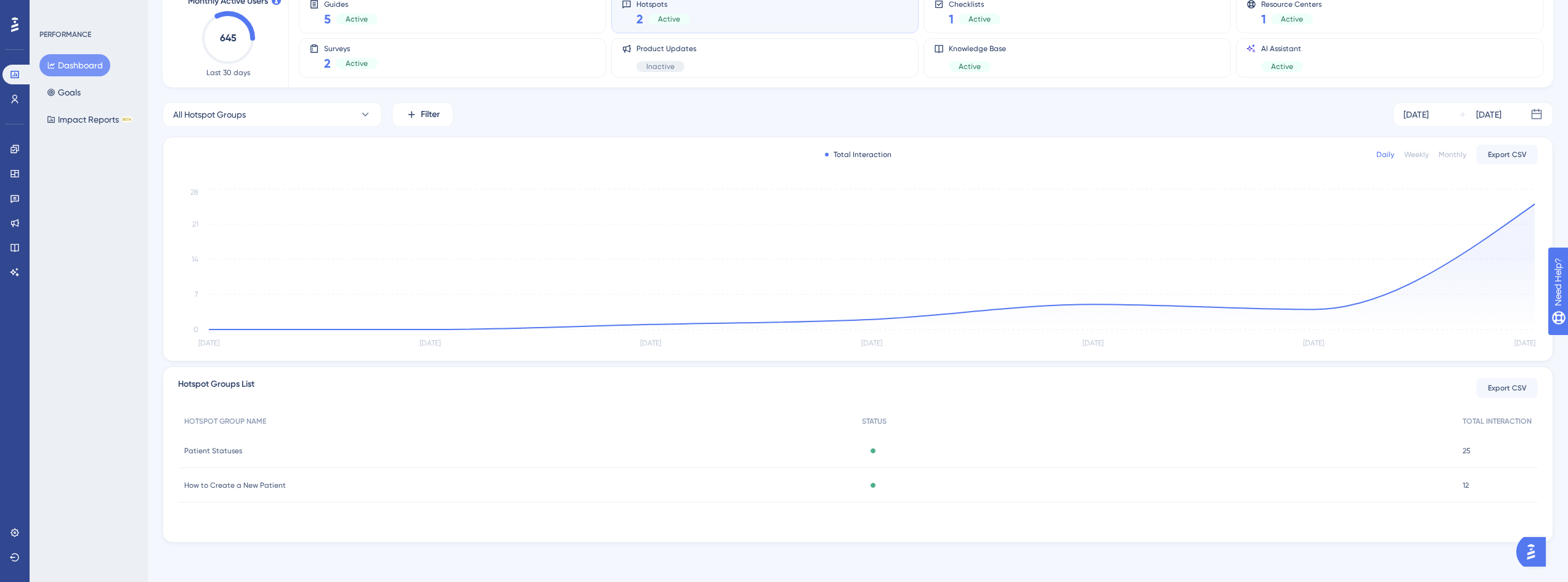
click at [226, 453] on span "Patient Statuses" at bounding box center [213, 451] width 58 height 10
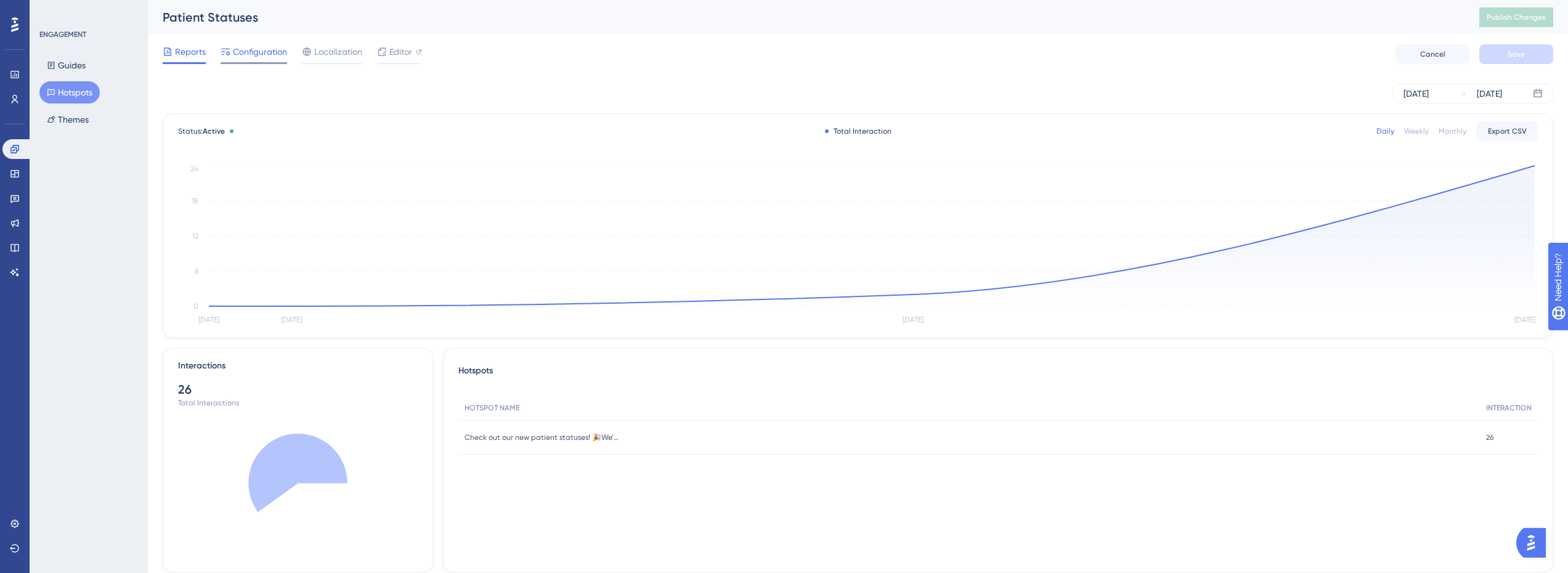
click at [254, 56] on span "Configuration" at bounding box center [260, 52] width 54 height 15
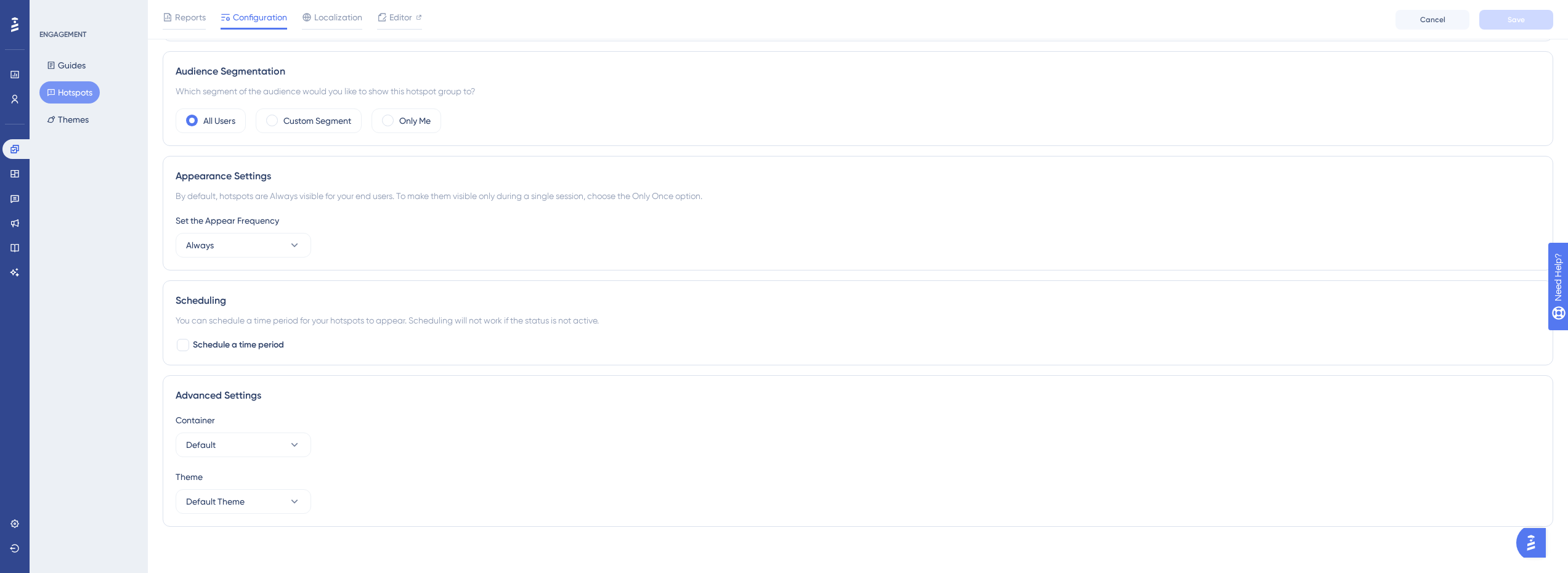
scroll to position [374, 0]
click at [257, 240] on button "Always" at bounding box center [243, 242] width 135 height 25
click at [230, 278] on span "Only Once" at bounding box center [214, 280] width 41 height 15
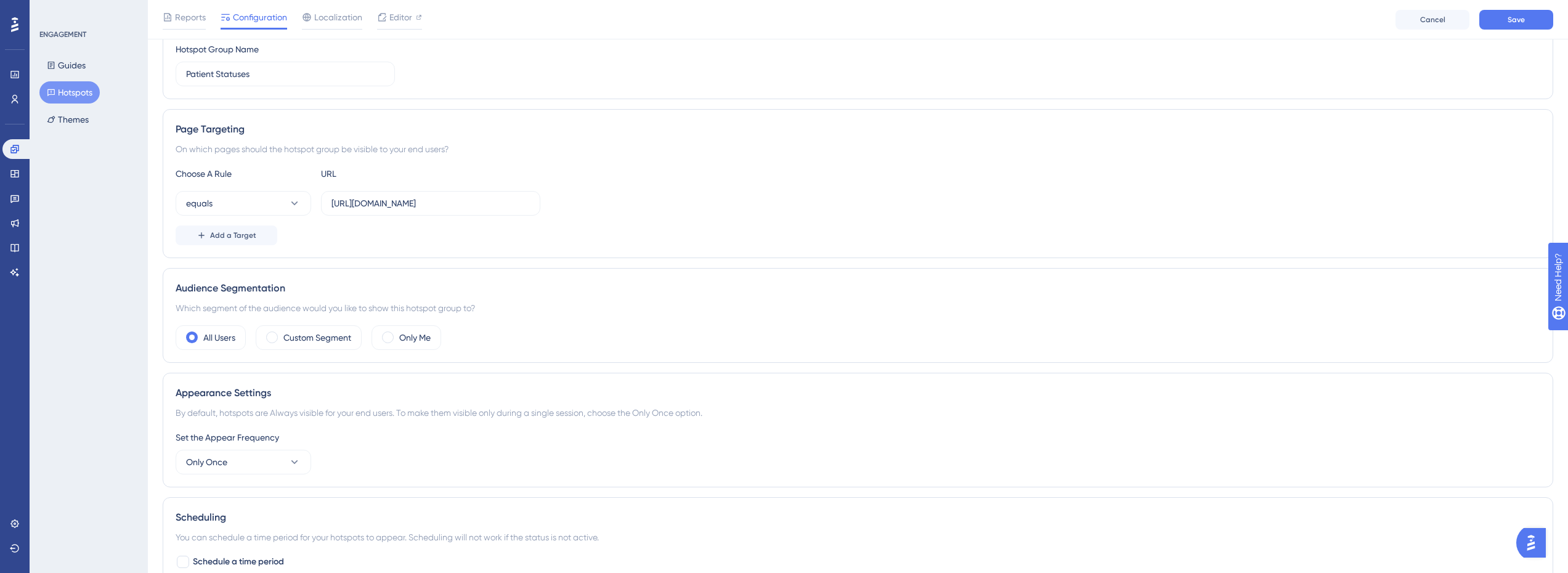
scroll to position [0, 0]
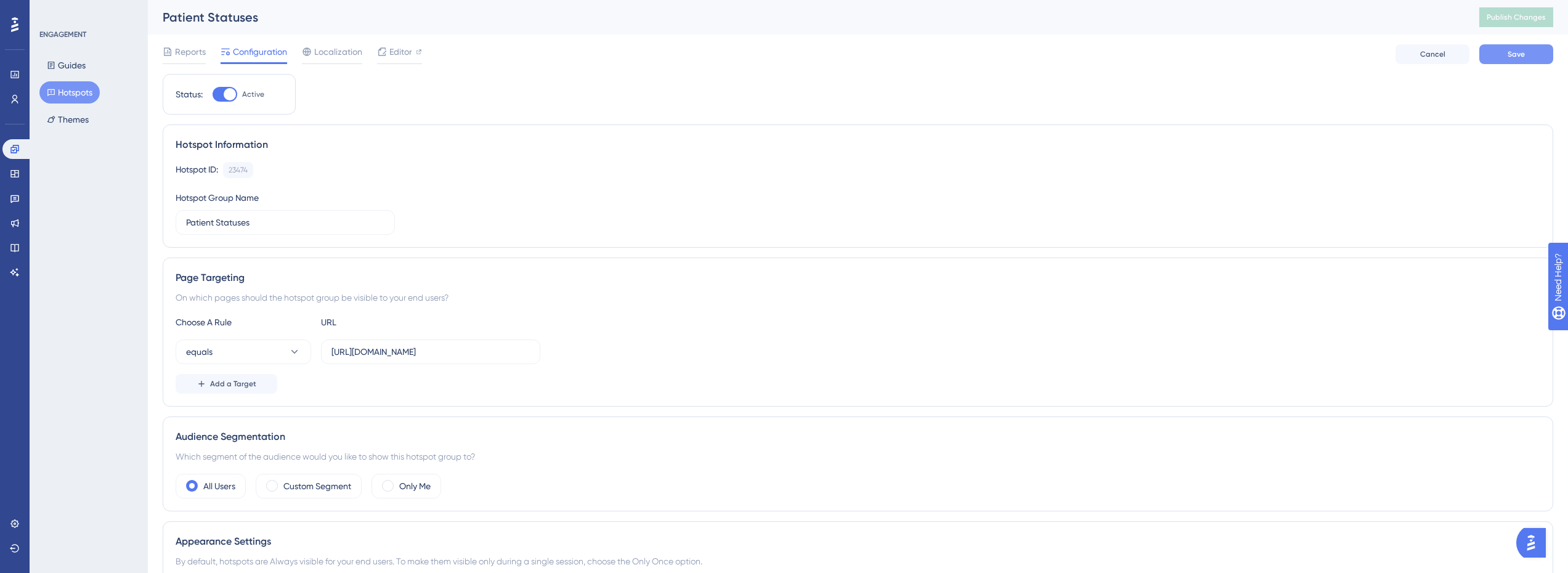
click at [1517, 56] on span "Save" at bounding box center [1516, 54] width 17 height 10
click at [1532, 22] on button "Publish Changes" at bounding box center [1516, 17] width 74 height 20
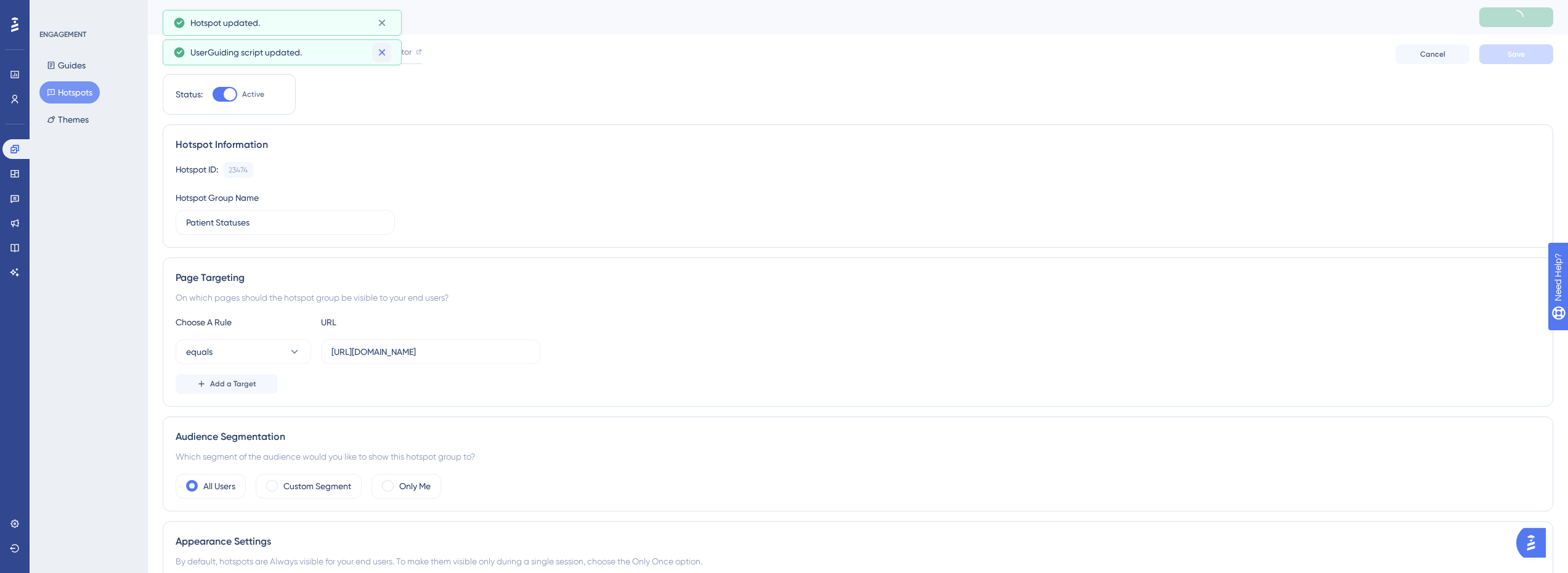
click at [384, 52] on icon at bounding box center [382, 52] width 12 height 12
click at [384, 20] on icon at bounding box center [382, 22] width 12 height 12
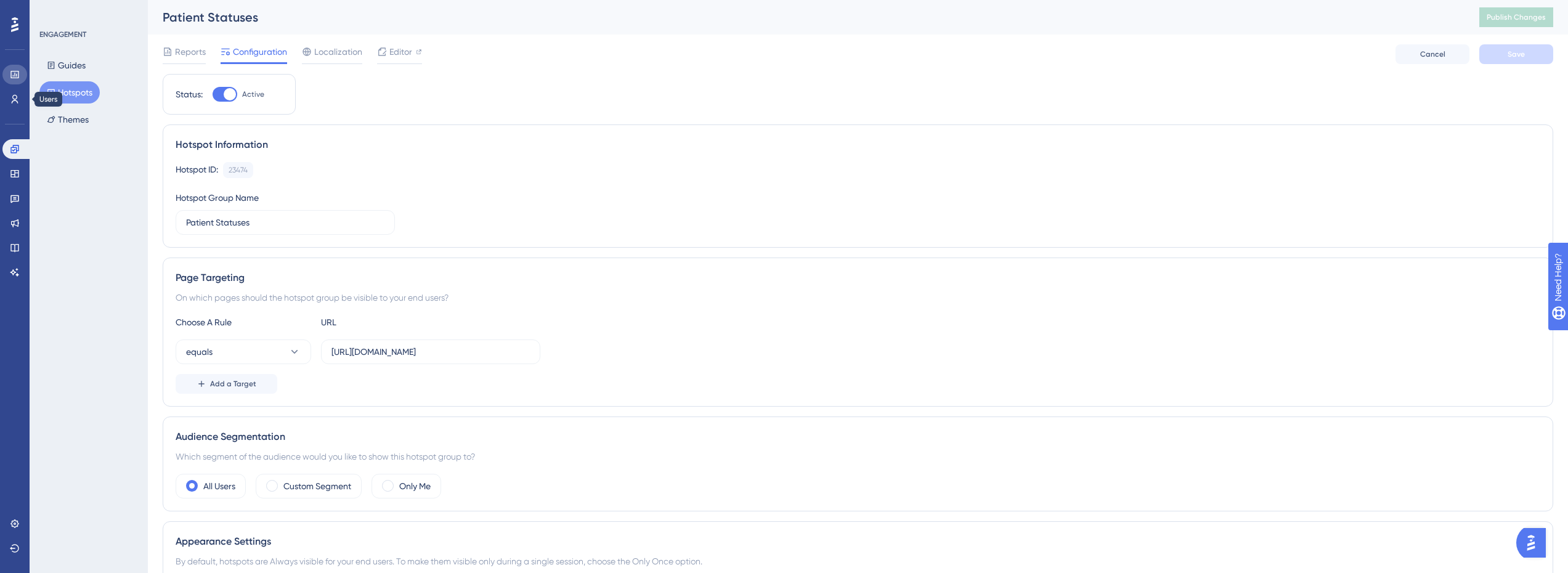
click at [20, 66] on link at bounding box center [15, 75] width 25 height 20
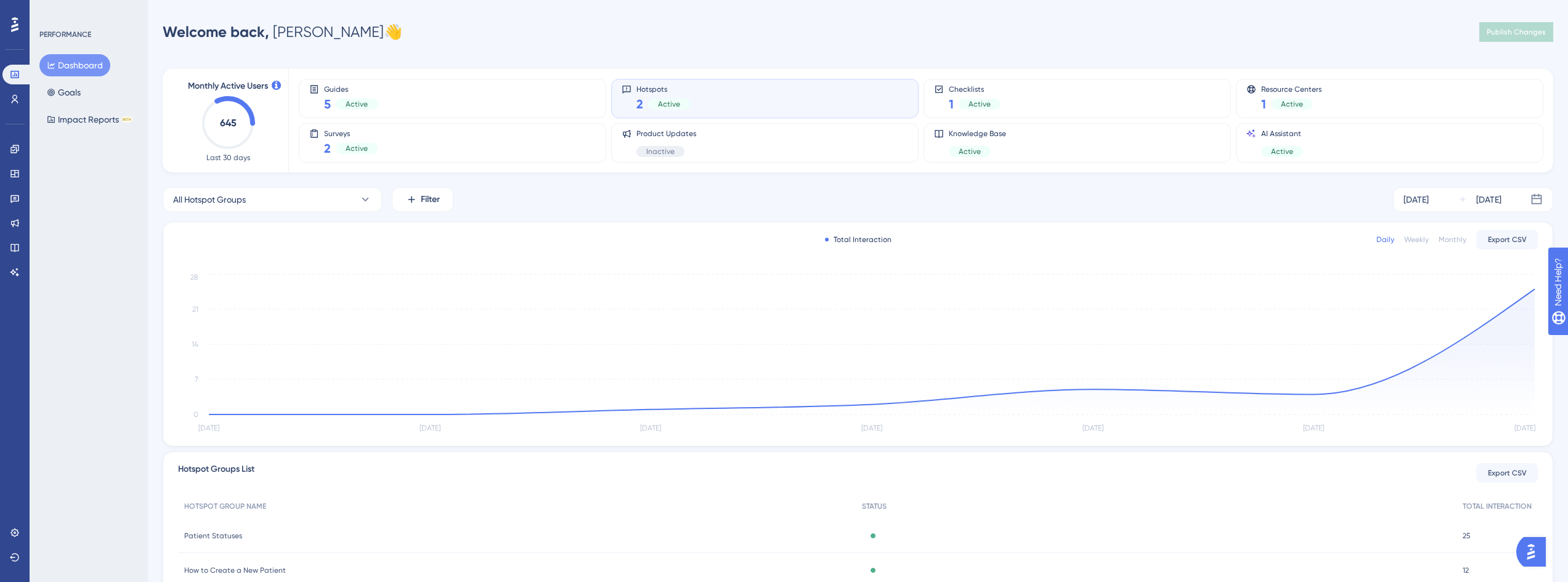
click at [716, 98] on div "Hotspots 2 Active" at bounding box center [765, 98] width 287 height 29
click at [16, 98] on icon at bounding box center [15, 99] width 10 height 10
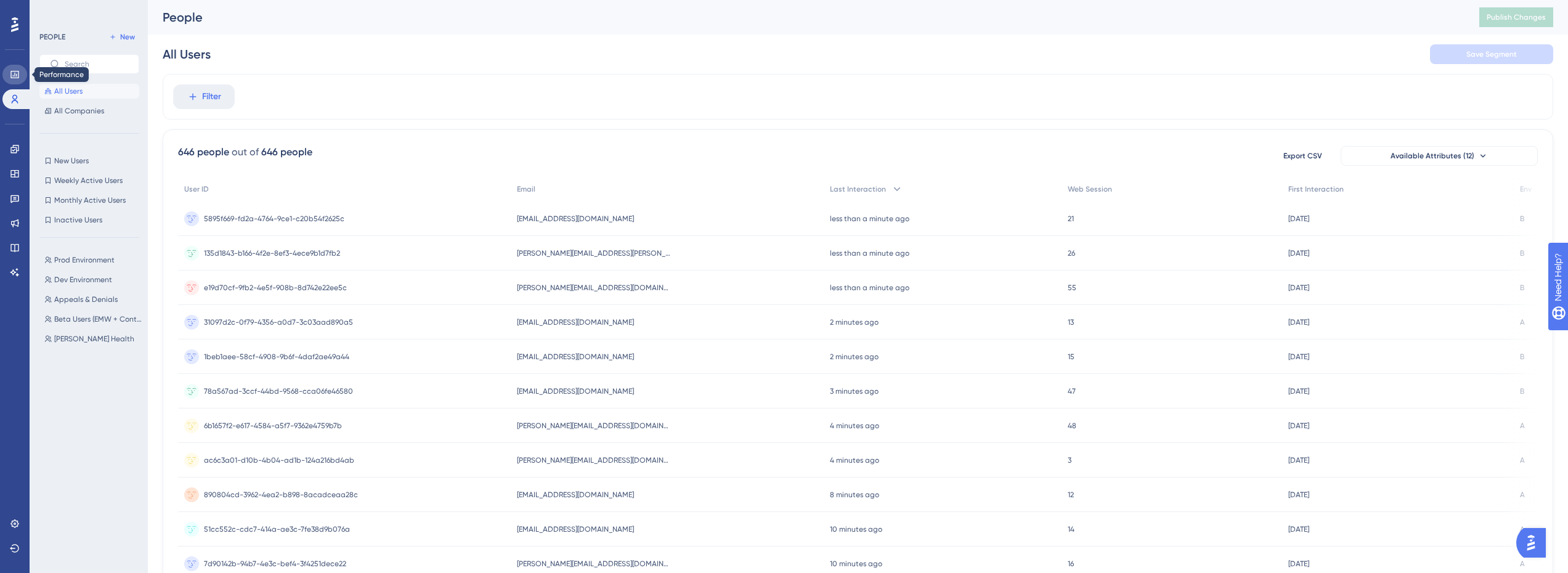
click at [19, 78] on icon at bounding box center [15, 74] width 8 height 7
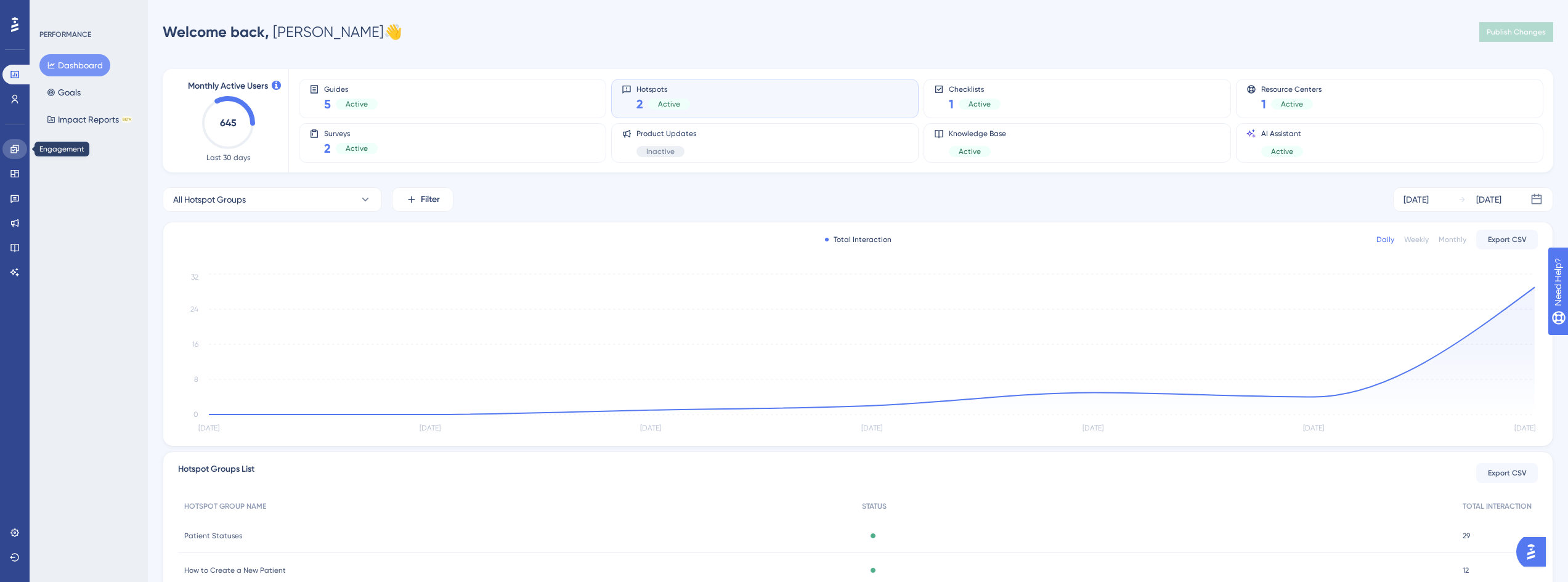
click at [13, 146] on icon at bounding box center [15, 149] width 8 height 8
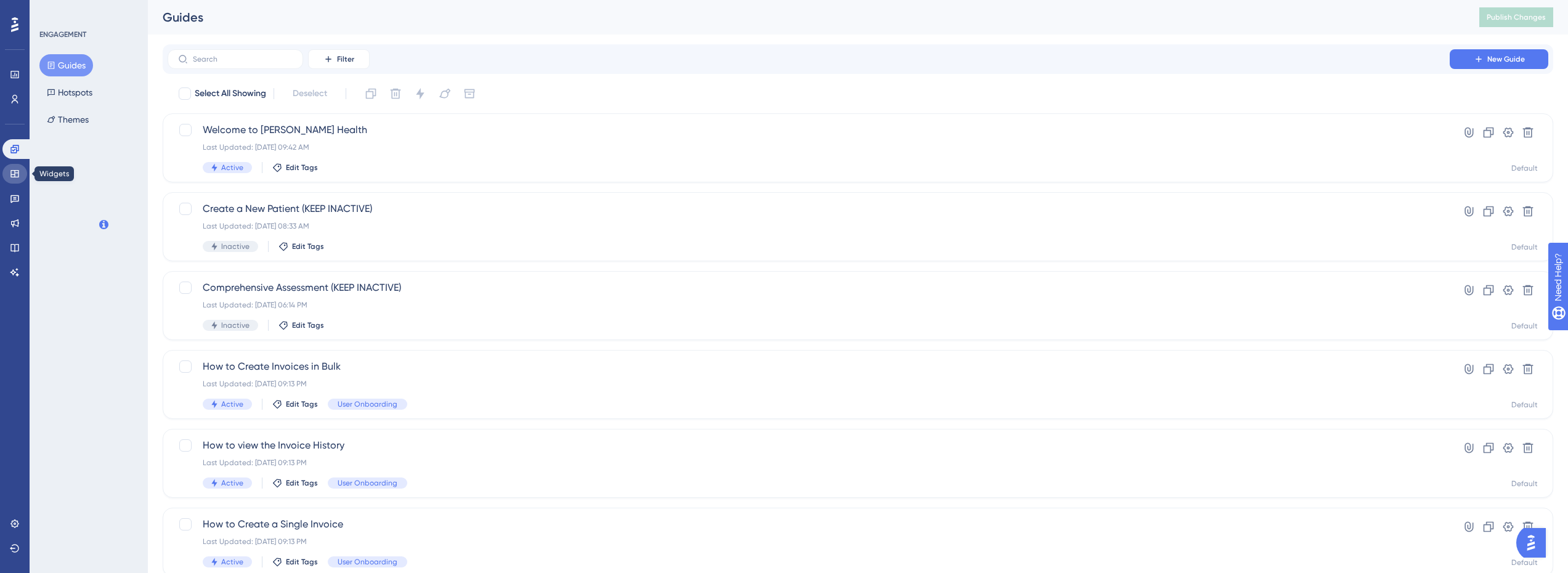
click at [14, 178] on icon at bounding box center [15, 174] width 10 height 10
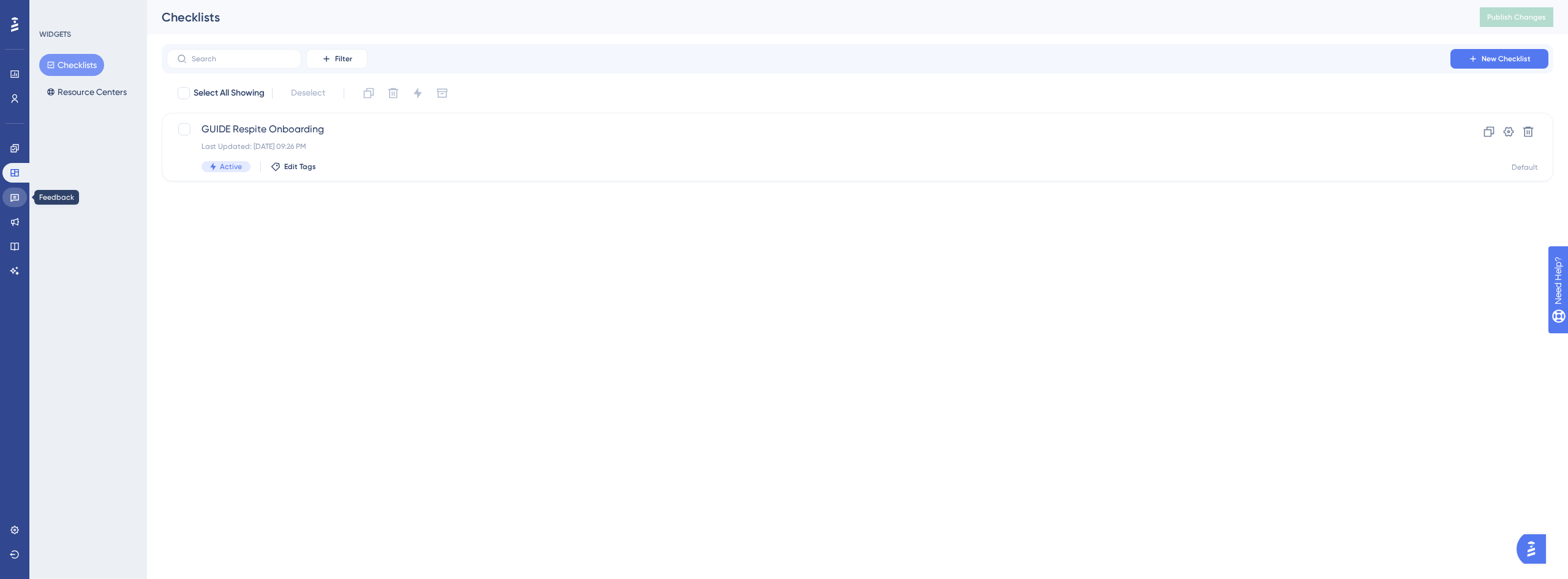
click at [15, 197] on icon at bounding box center [15, 198] width 9 height 8
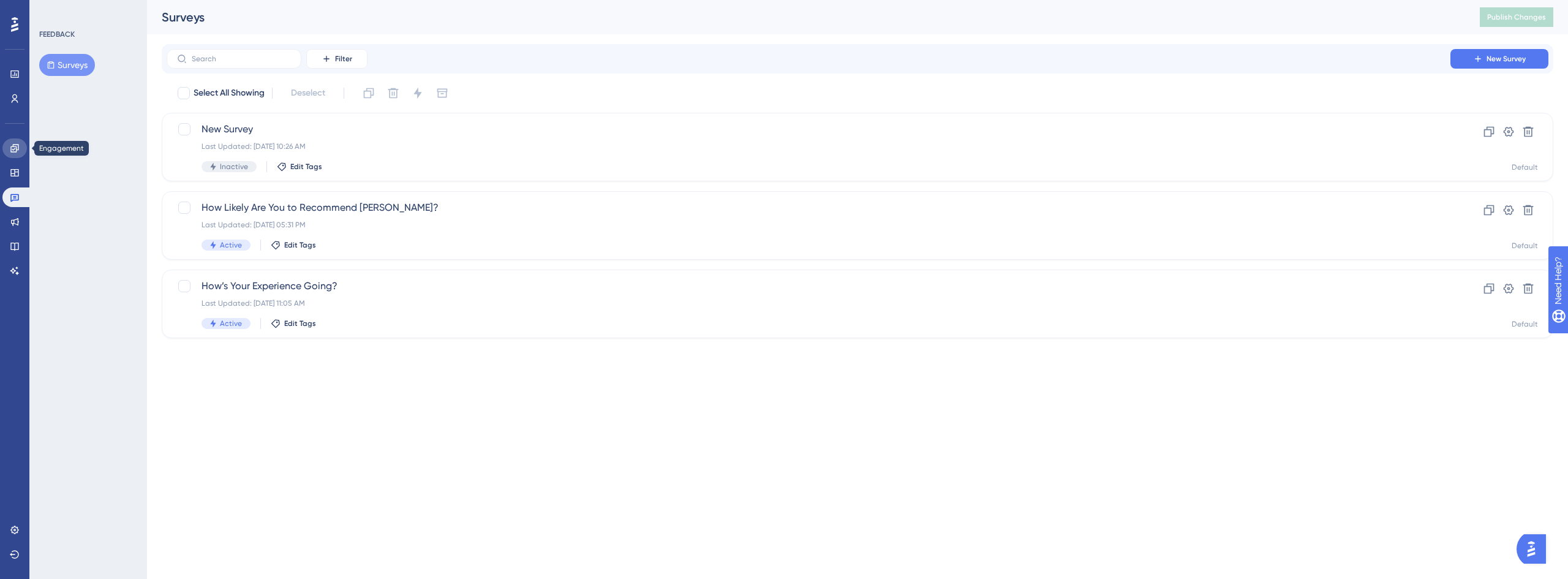
click at [20, 149] on link at bounding box center [15, 148] width 24 height 20
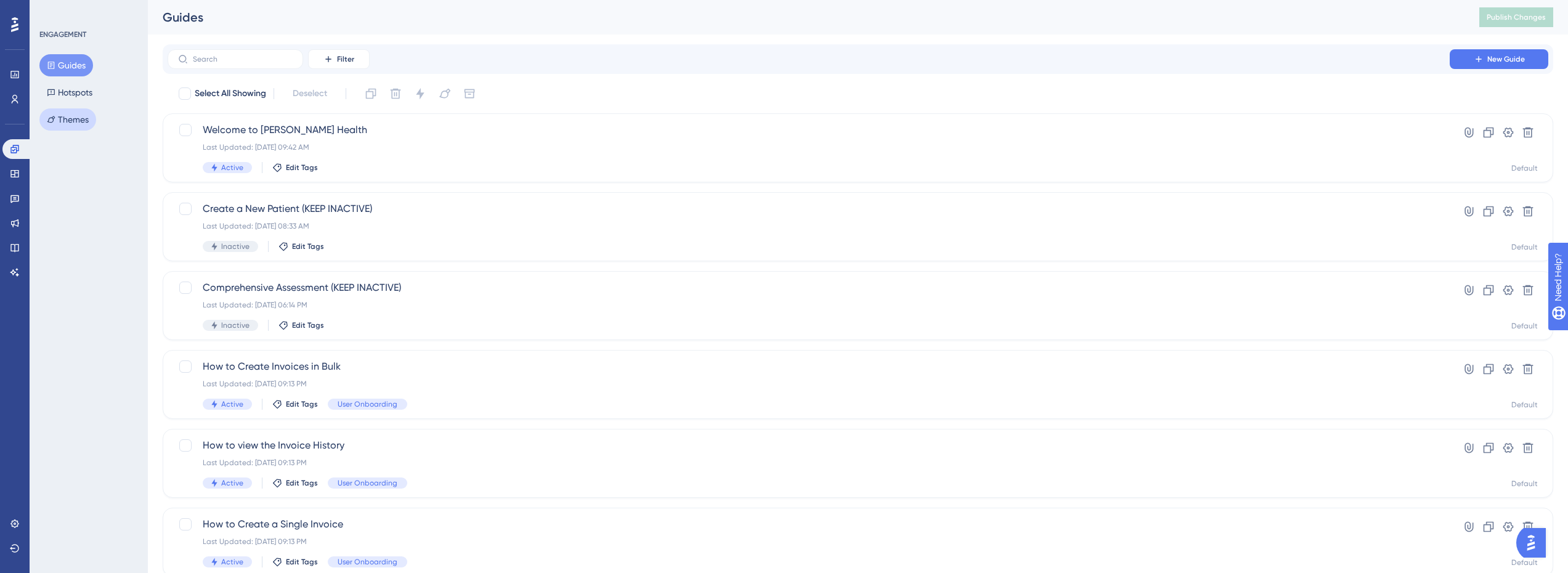
click at [94, 119] on button "Themes" at bounding box center [67, 119] width 57 height 22
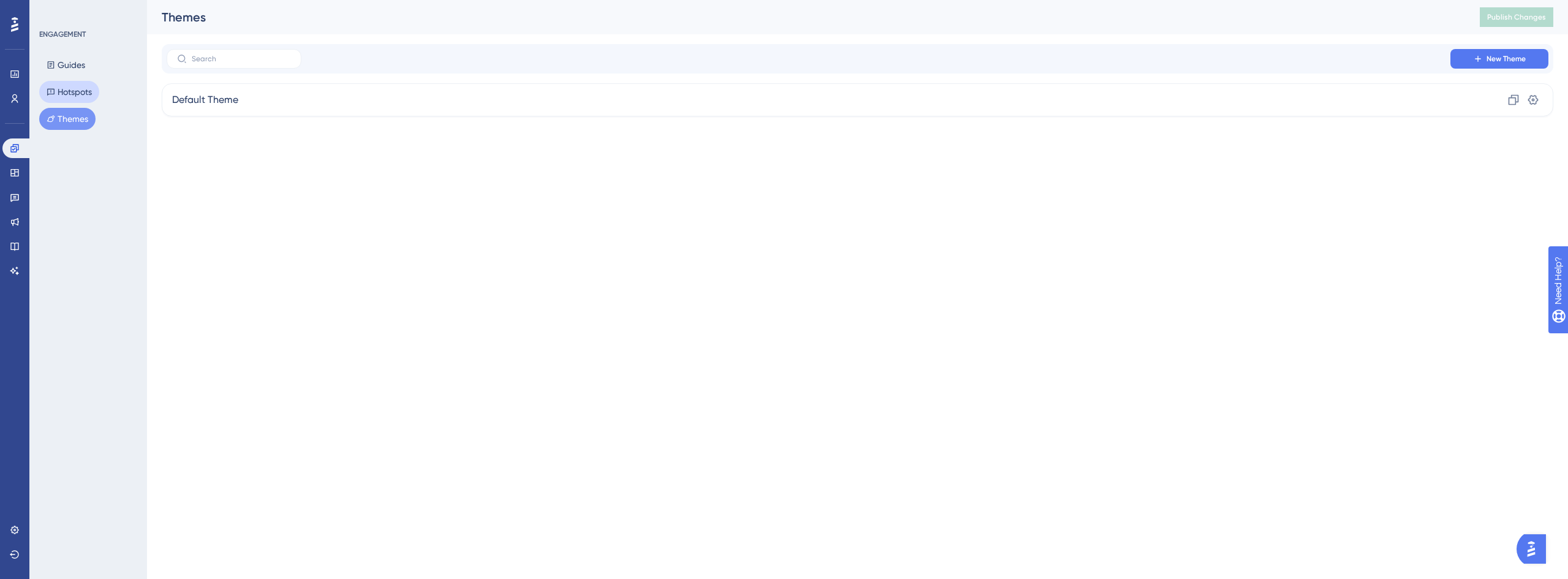
click at [82, 91] on button "Hotspots" at bounding box center [69, 91] width 60 height 22
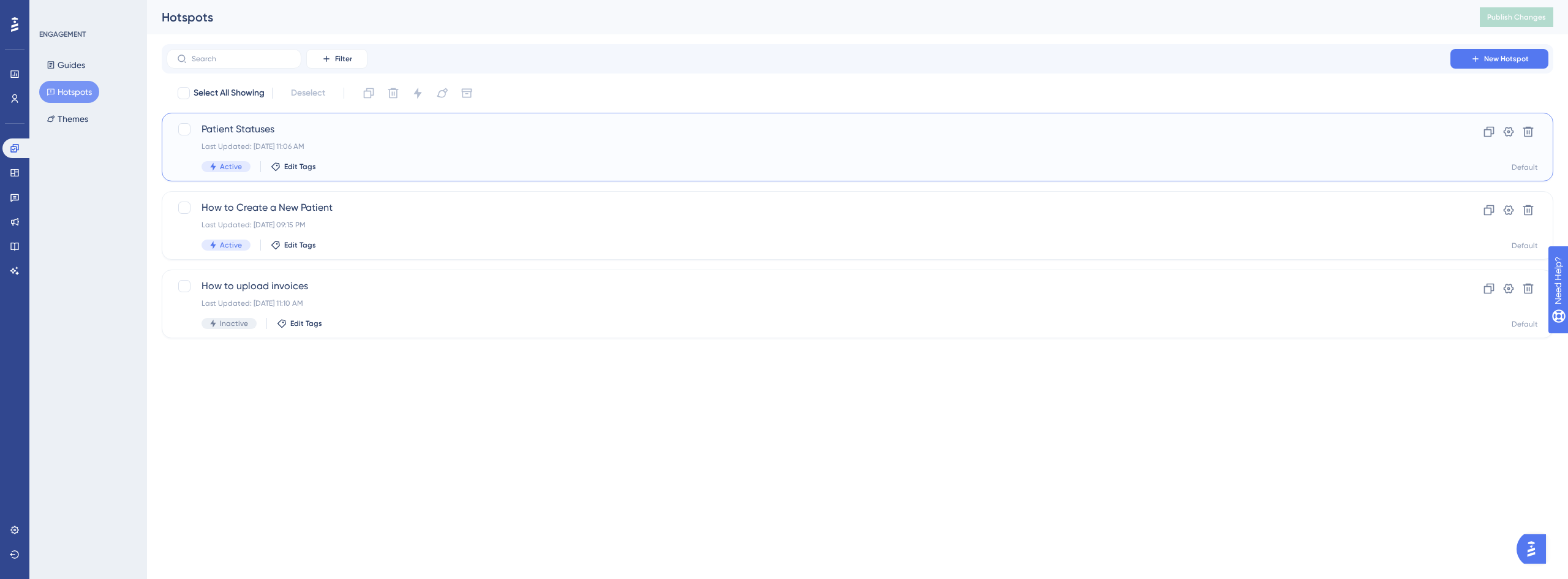
click at [445, 140] on div "Patient Statuses Last Updated: Sep 05 2025, 11:06 AM Active Edit Tags" at bounding box center [808, 148] width 1214 height 51
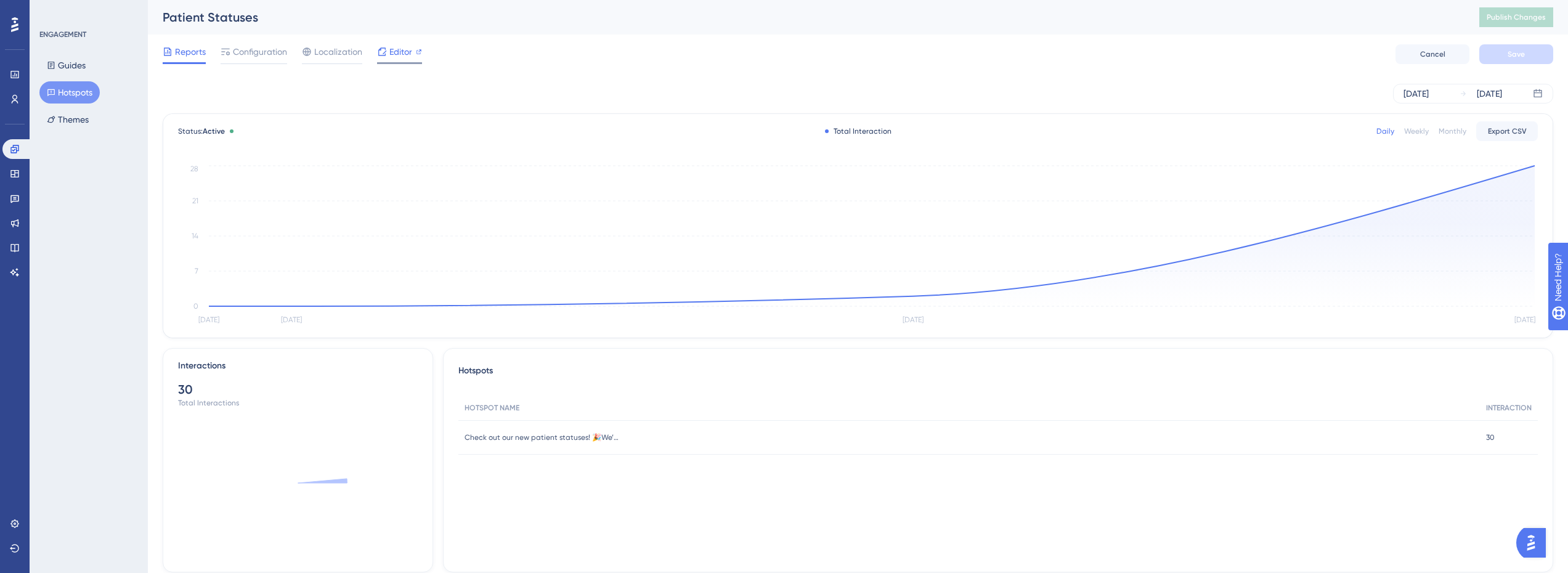
click at [406, 52] on span "Editor" at bounding box center [401, 52] width 23 height 15
click at [244, 48] on span "Configuration" at bounding box center [260, 52] width 54 height 15
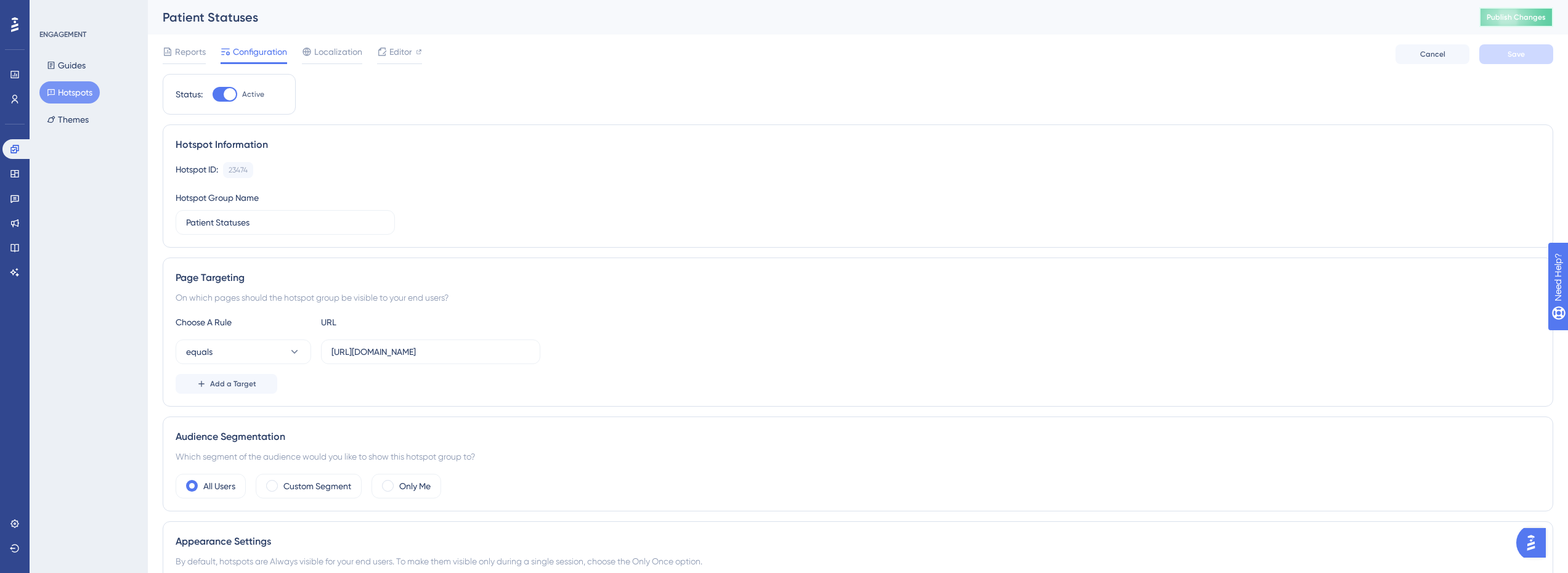
click at [1539, 23] on button "Publish Changes" at bounding box center [1516, 17] width 74 height 20
click at [12, 105] on link at bounding box center [15, 99] width 25 height 20
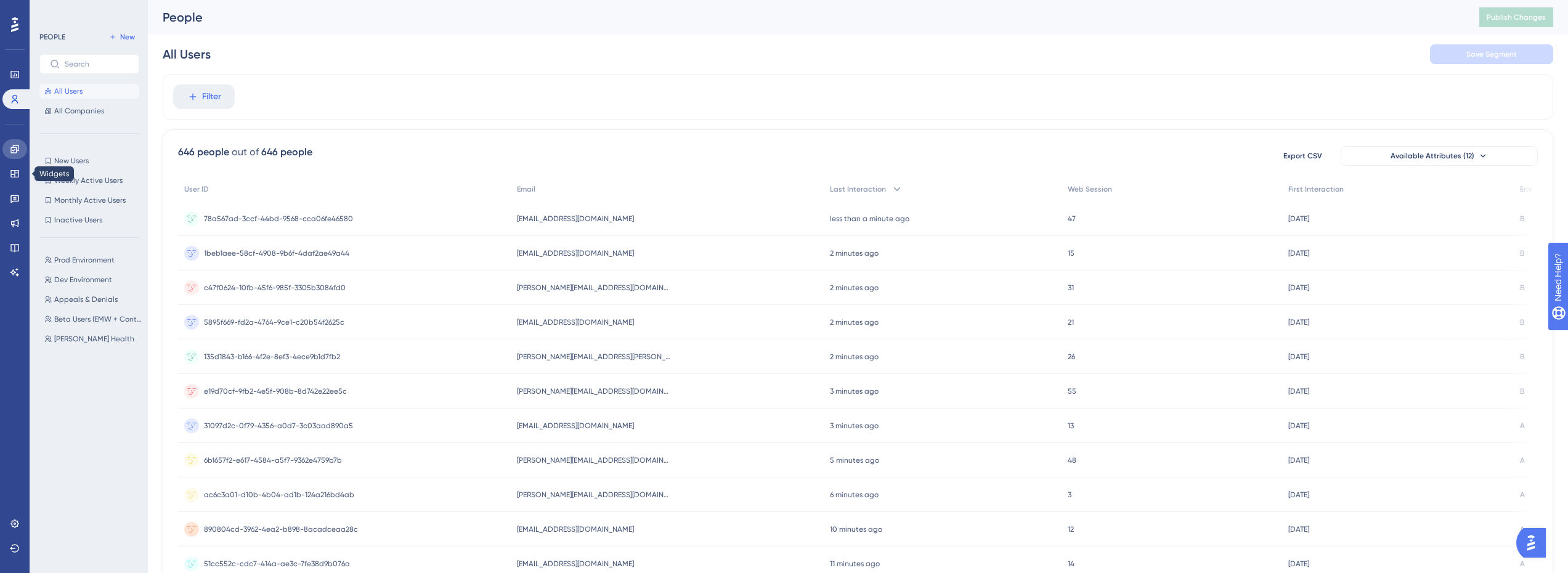
click at [9, 150] on link at bounding box center [15, 149] width 25 height 20
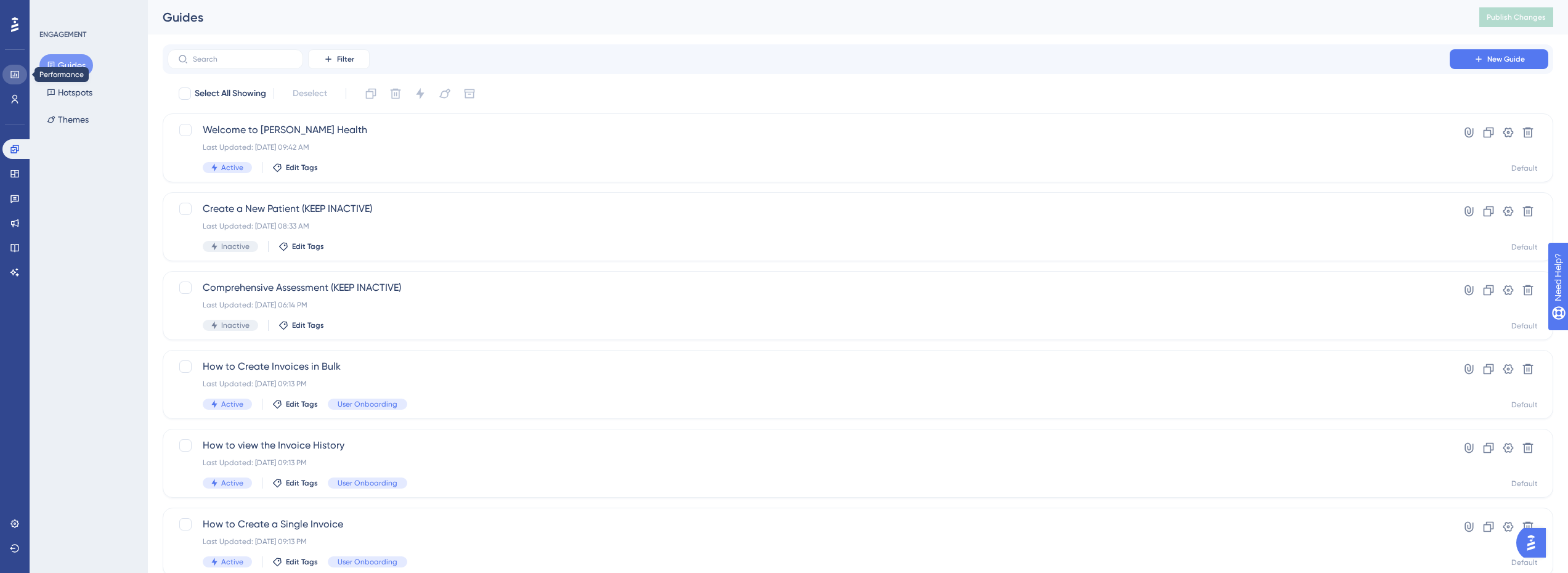
click at [18, 77] on icon at bounding box center [15, 75] width 10 height 10
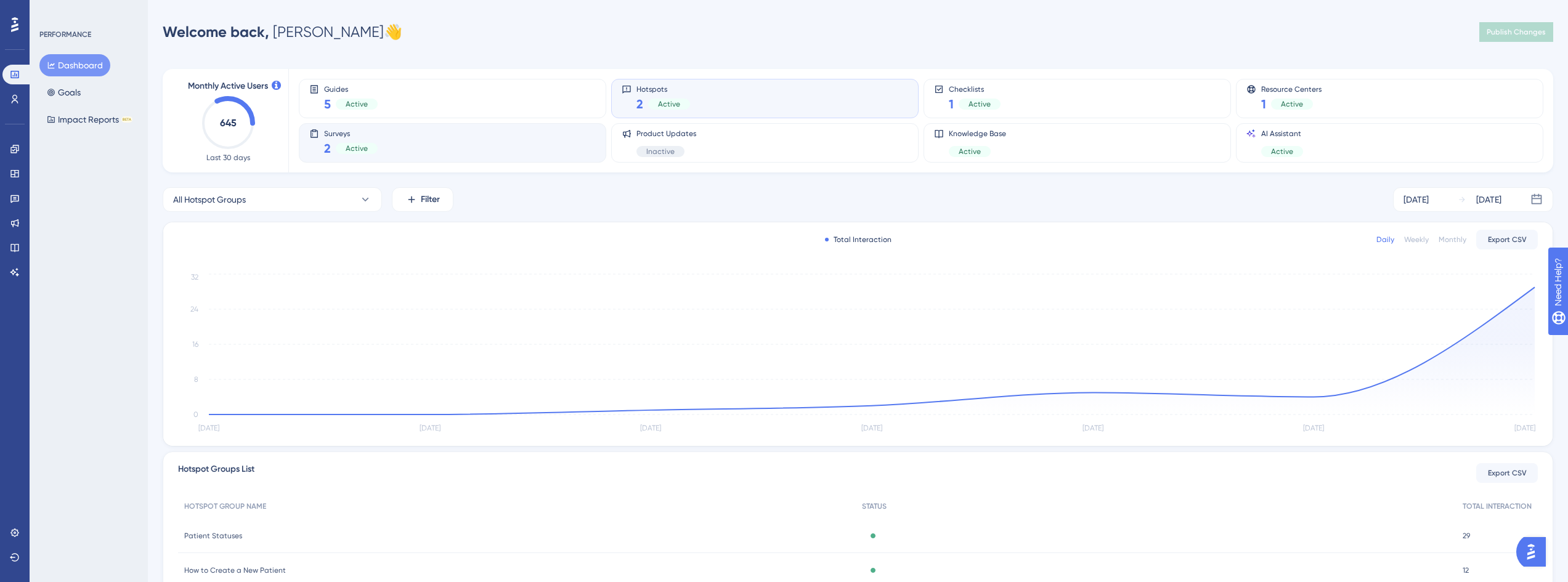
click at [392, 147] on div "Surveys 2 Active" at bounding box center [452, 143] width 287 height 29
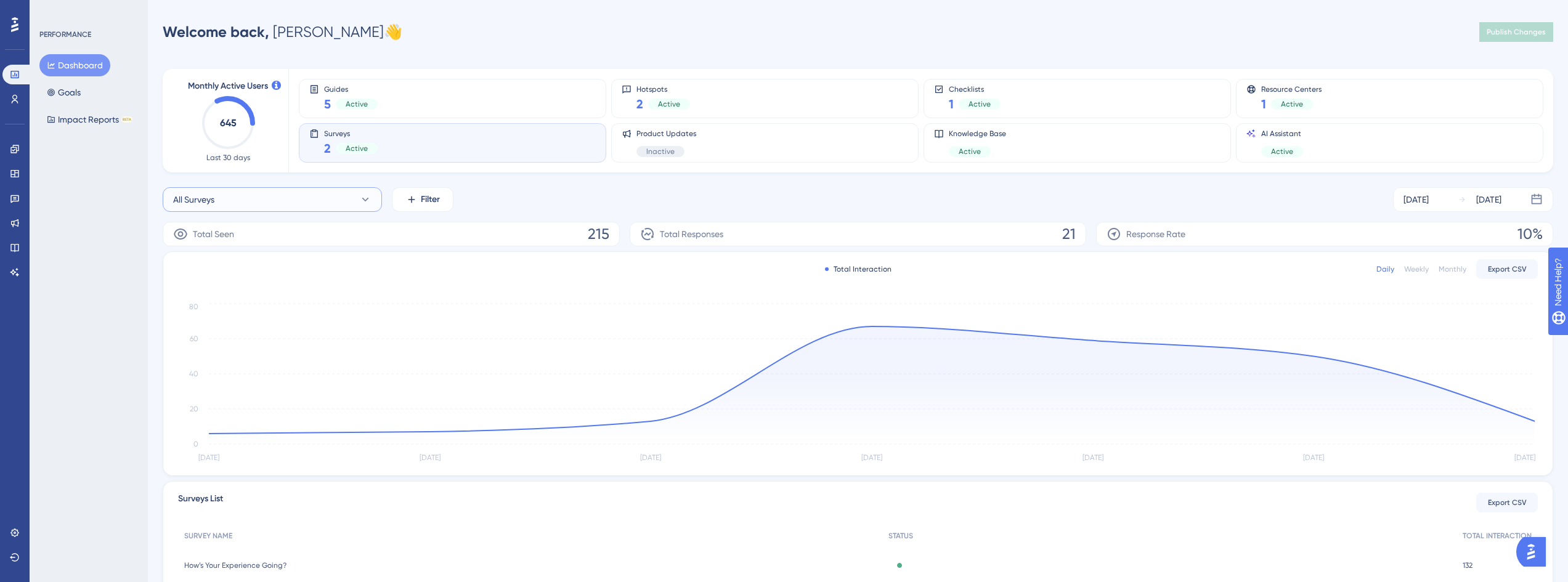
click at [330, 202] on button "All Surveys" at bounding box center [272, 200] width 220 height 25
click at [271, 309] on button "How Likely Are You to Recommend Crosby? How Likely Are You to Recommend Crosby?" at bounding box center [272, 299] width 203 height 25
click at [284, 189] on button "How Likely Are You to Recommend [PERSON_NAME]?" at bounding box center [272, 200] width 220 height 25
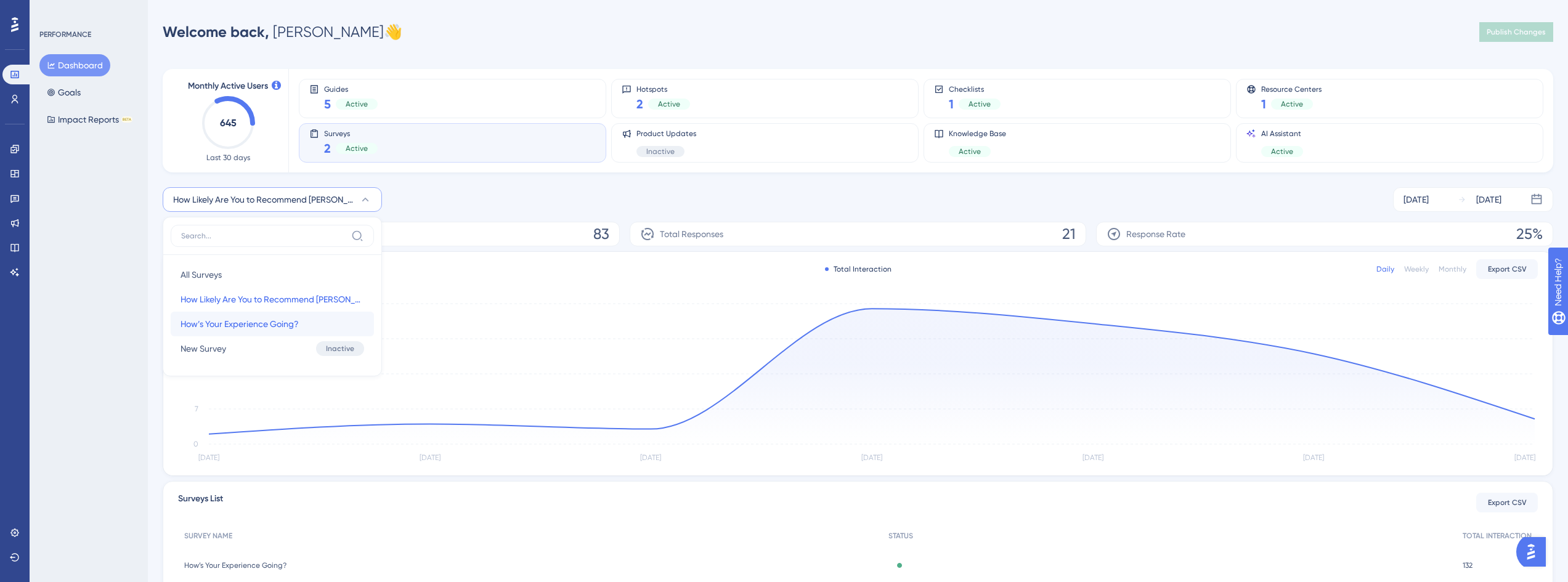
click at [231, 327] on span "How’s Your Experience Going?" at bounding box center [239, 324] width 118 height 15
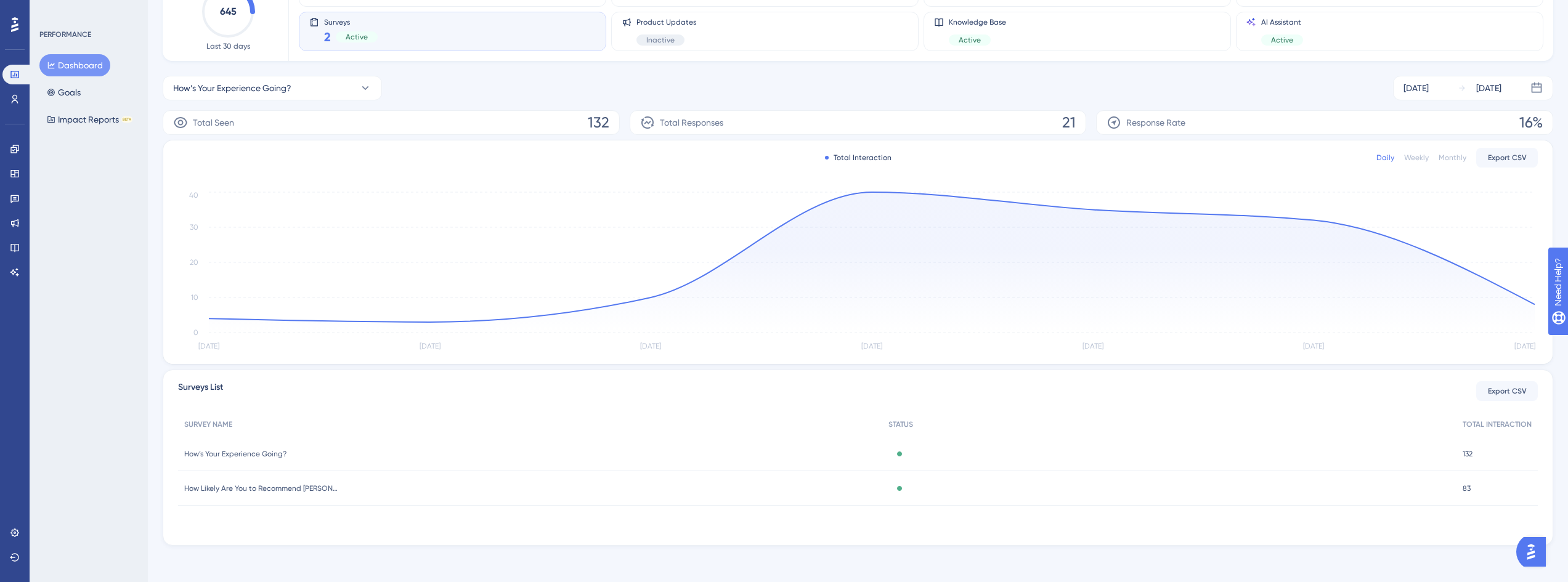
scroll to position [115, 0]
click at [261, 480] on span "How Likely Are You to Recommend [PERSON_NAME]?" at bounding box center [261, 485] width 154 height 10
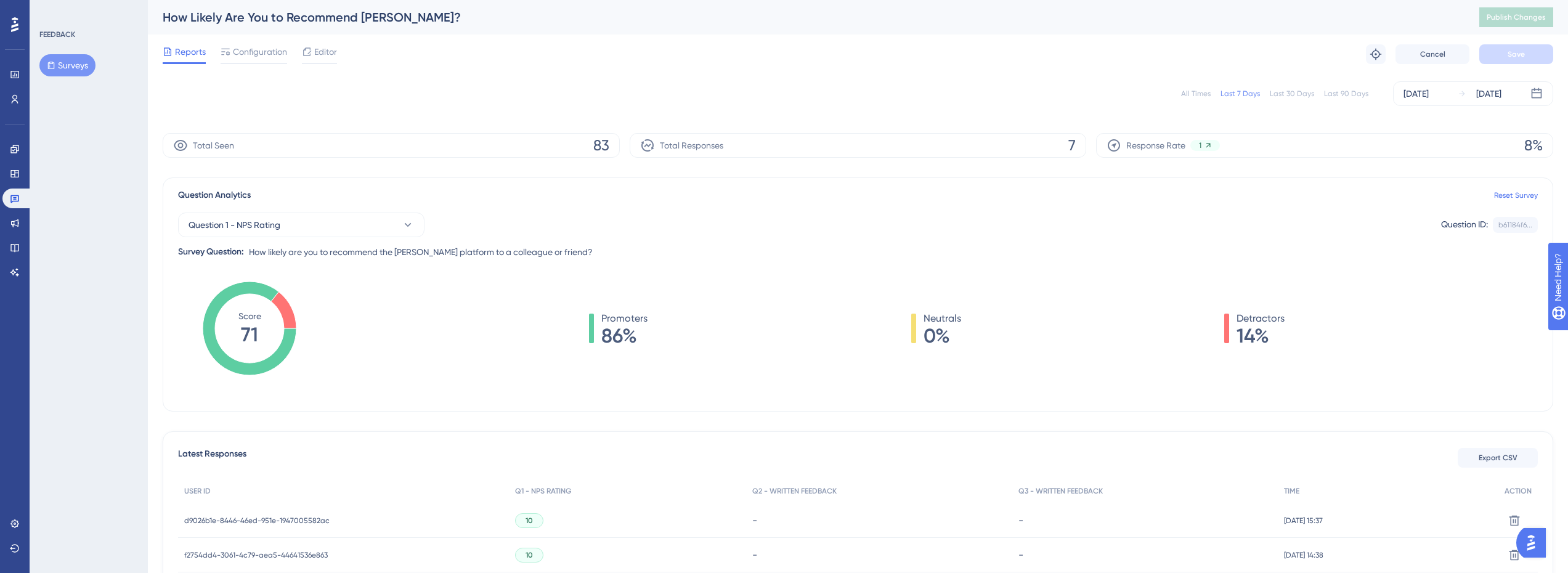
click at [1287, 93] on div "Last 30 Days" at bounding box center [1292, 93] width 44 height 10
click at [1241, 93] on div "Last 7 Days" at bounding box center [1240, 93] width 39 height 10
click at [8, 76] on link at bounding box center [15, 75] width 25 height 20
